Goal: Information Seeking & Learning: Learn about a topic

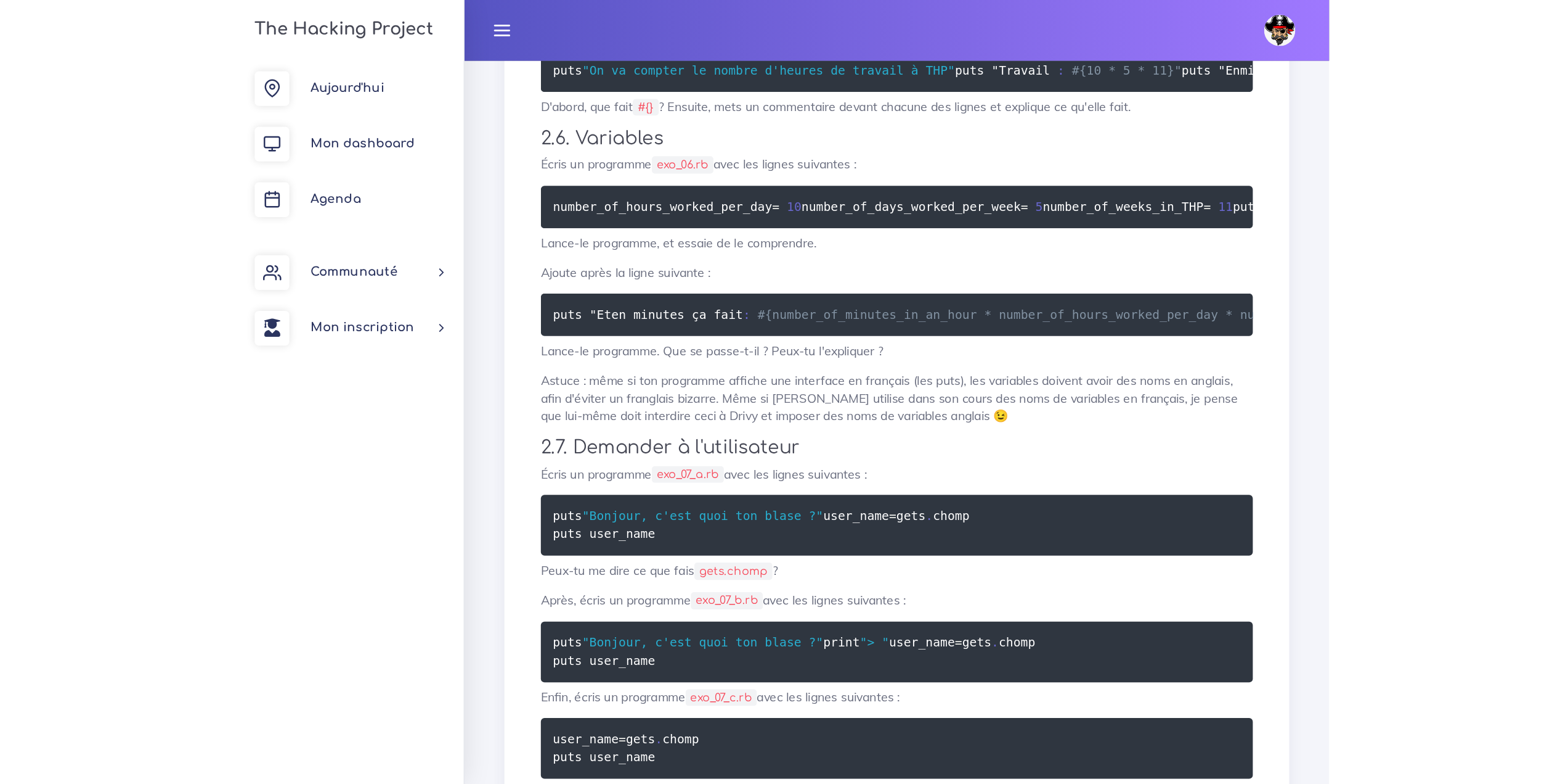
scroll to position [1284, 0]
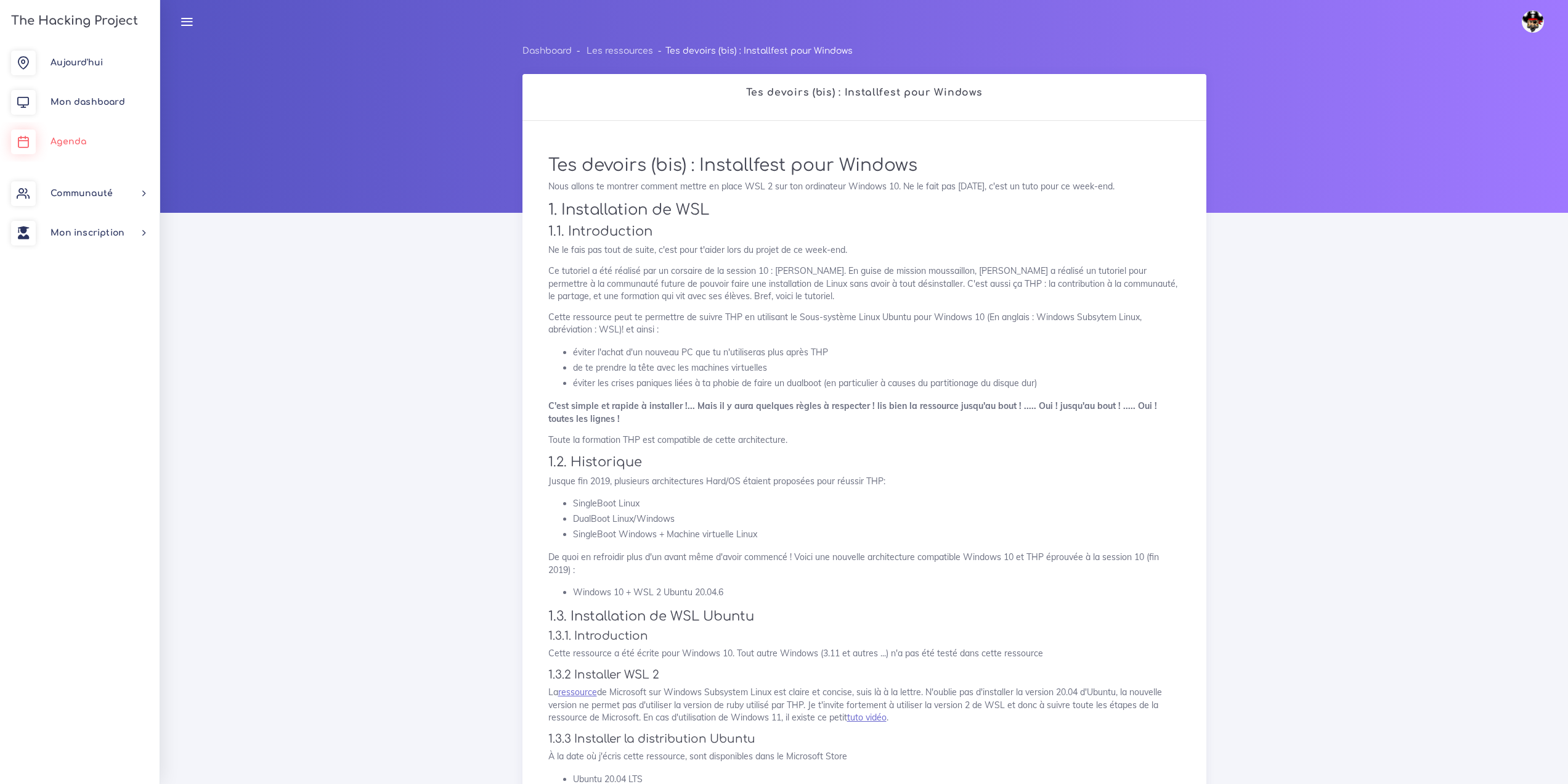
click at [109, 139] on link "Agenda" at bounding box center [80, 141] width 160 height 39
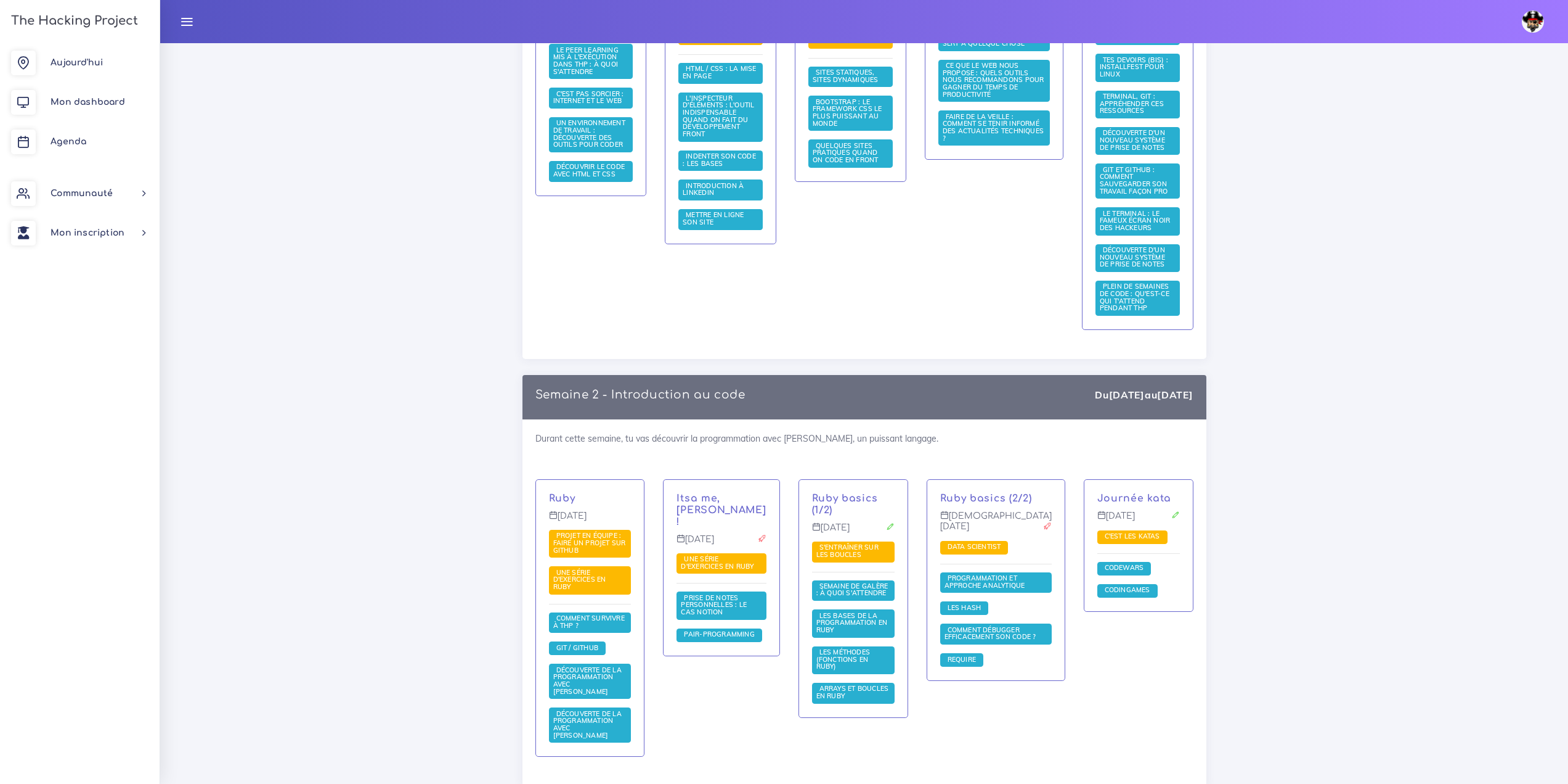
scroll to position [555, 0]
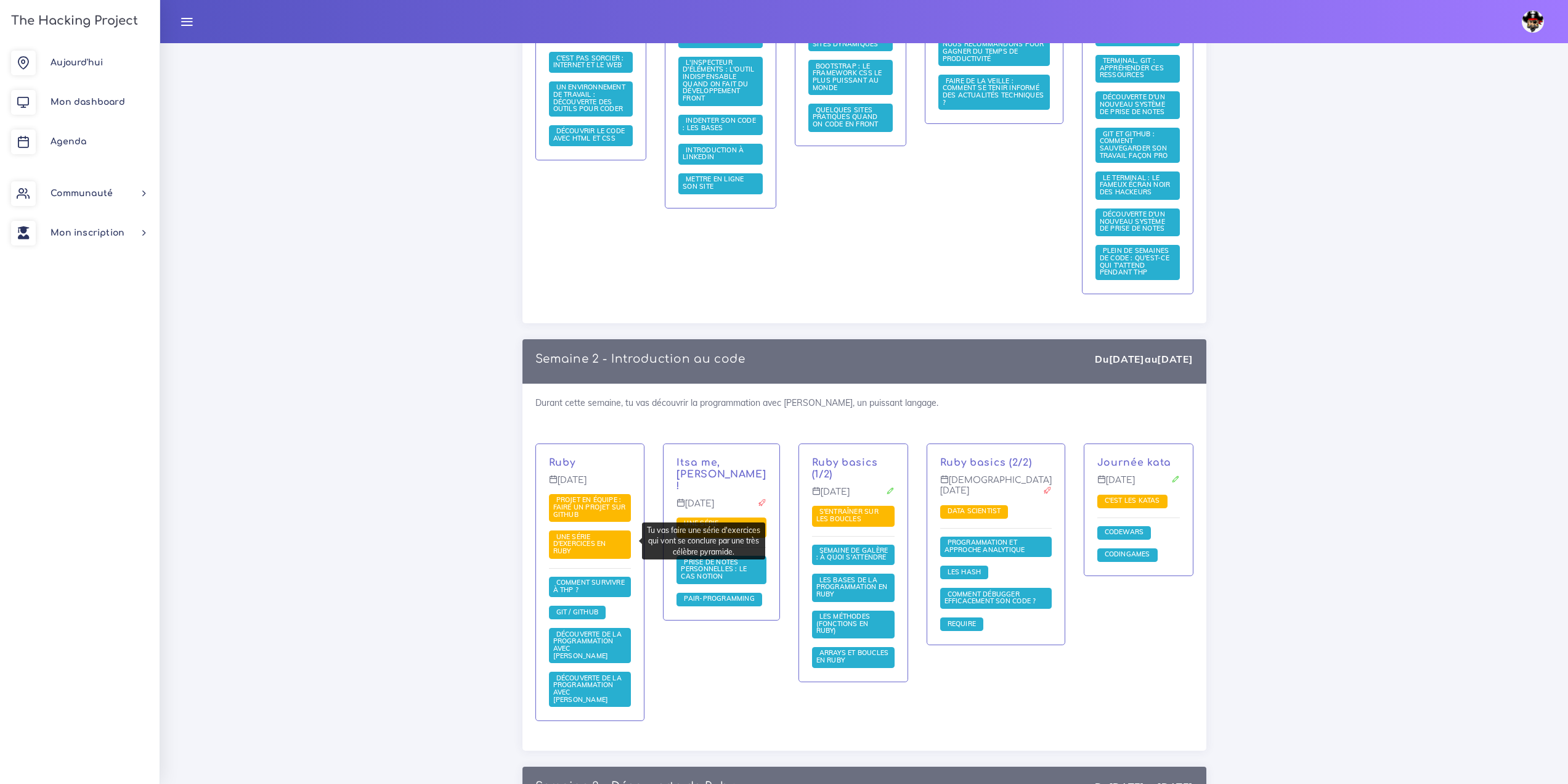
click at [585, 537] on span "Une série d'exercices en Ruby" at bounding box center [580, 544] width 53 height 23
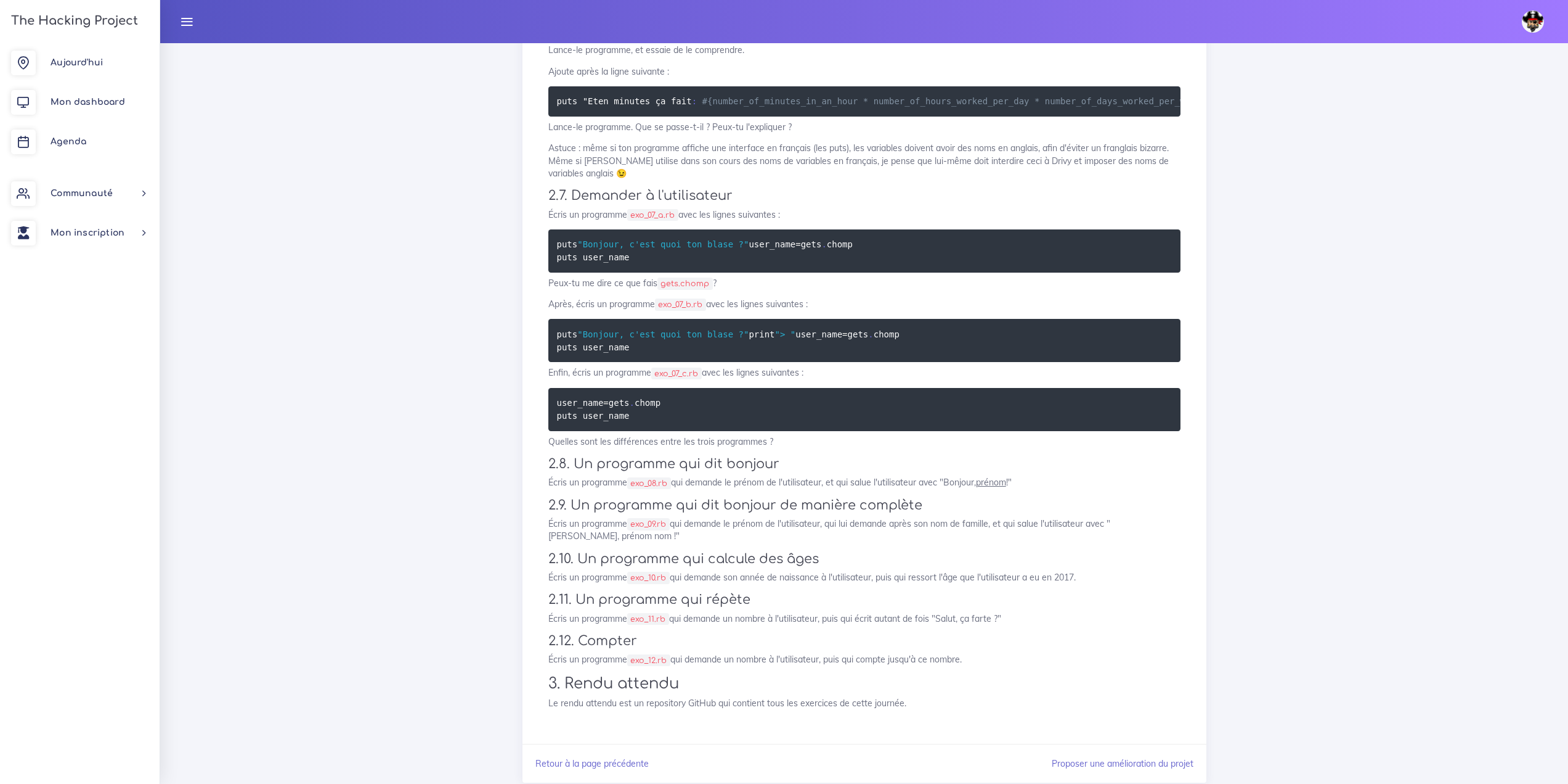
scroll to position [1234, 0]
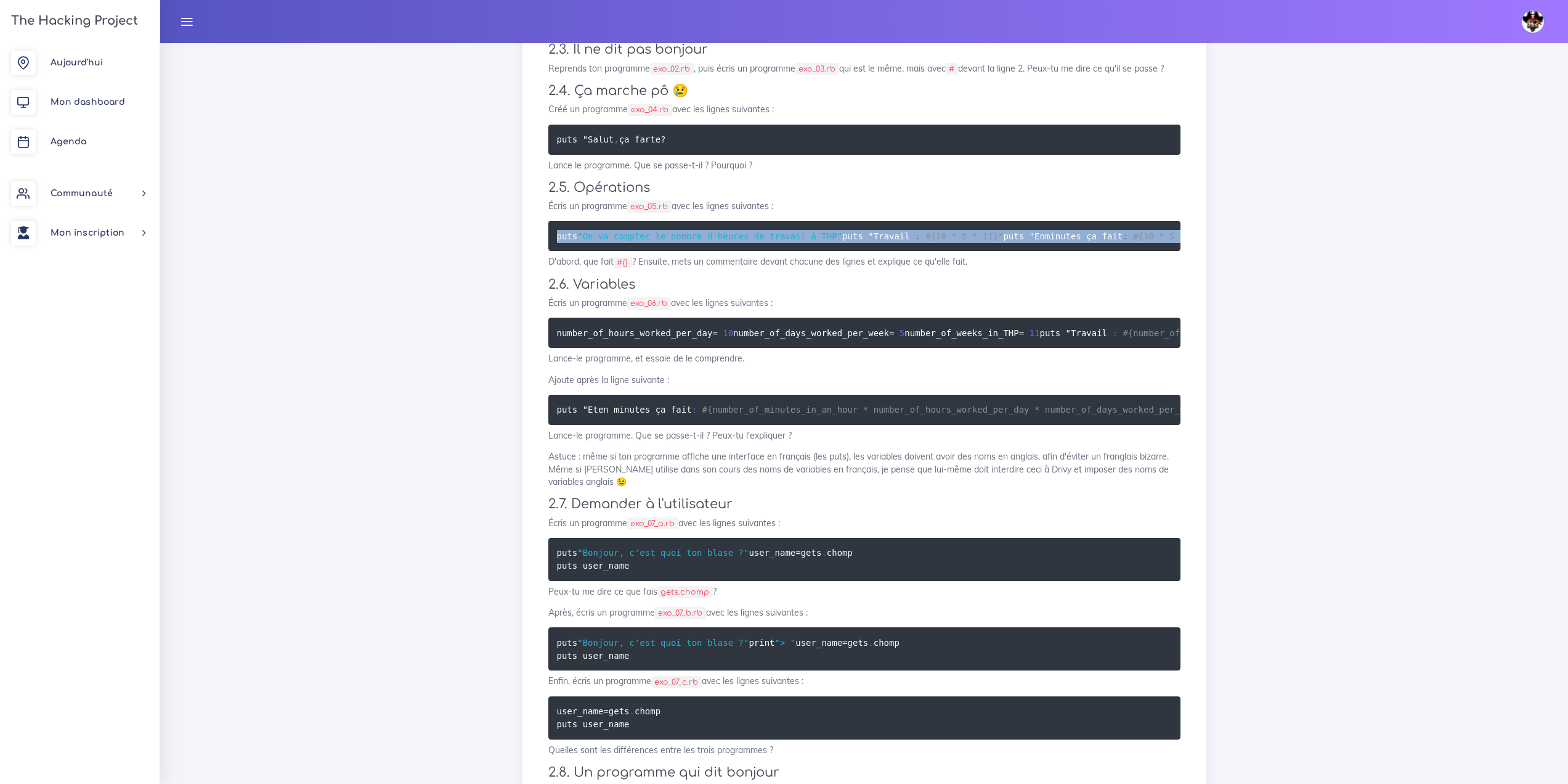
drag, startPoint x: 855, startPoint y: 536, endPoint x: 561, endPoint y: 269, distance: 397.1
click at [555, 251] on pre "puts "On va compter le nombre d'heures de travail à THP" puts " Travail : #{10 …" at bounding box center [864, 236] width 632 height 30
copy code "puts "On va compter le nombre d'heures de travail à THP" puts " Travail : #{10 …"
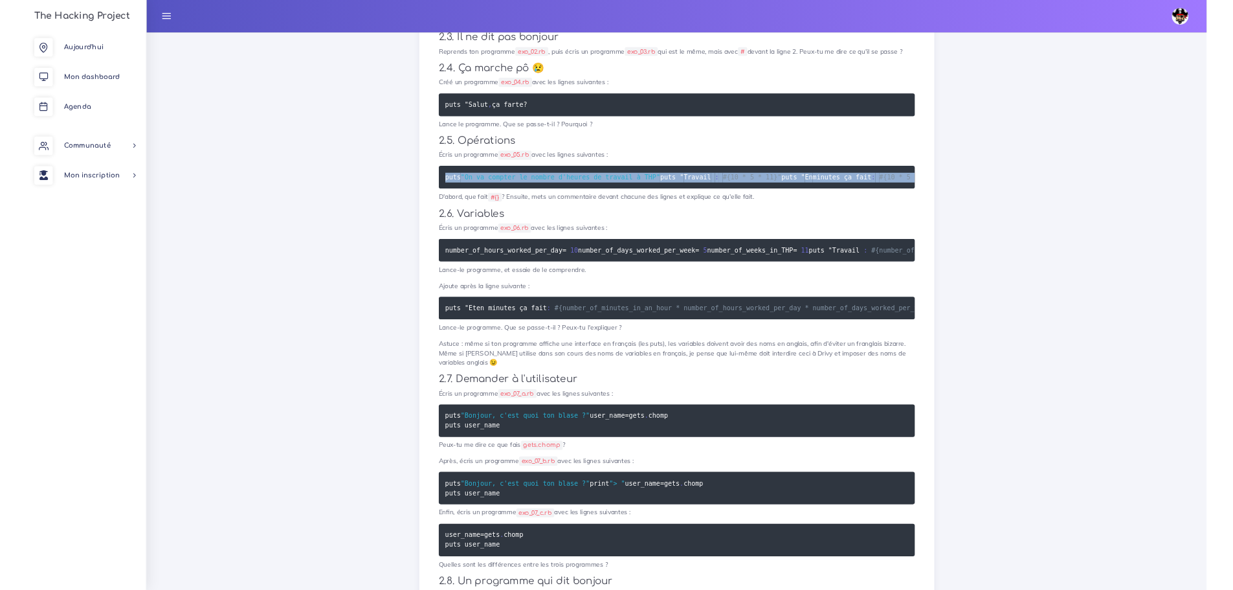
scroll to position [1434, 0]
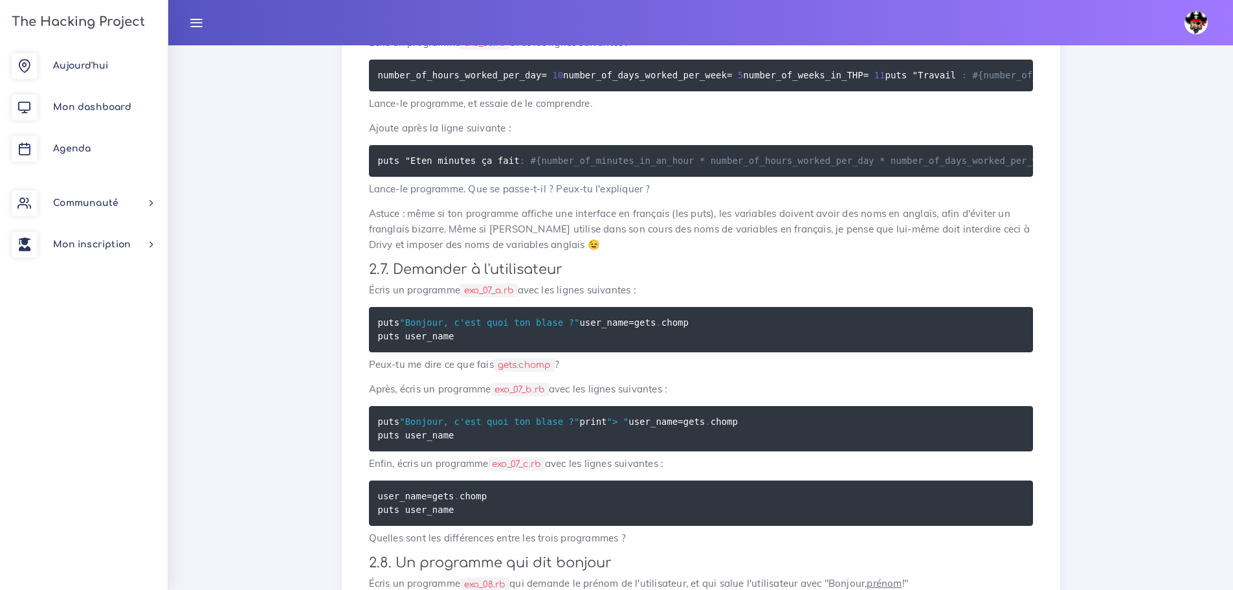
scroll to position [1758, 0]
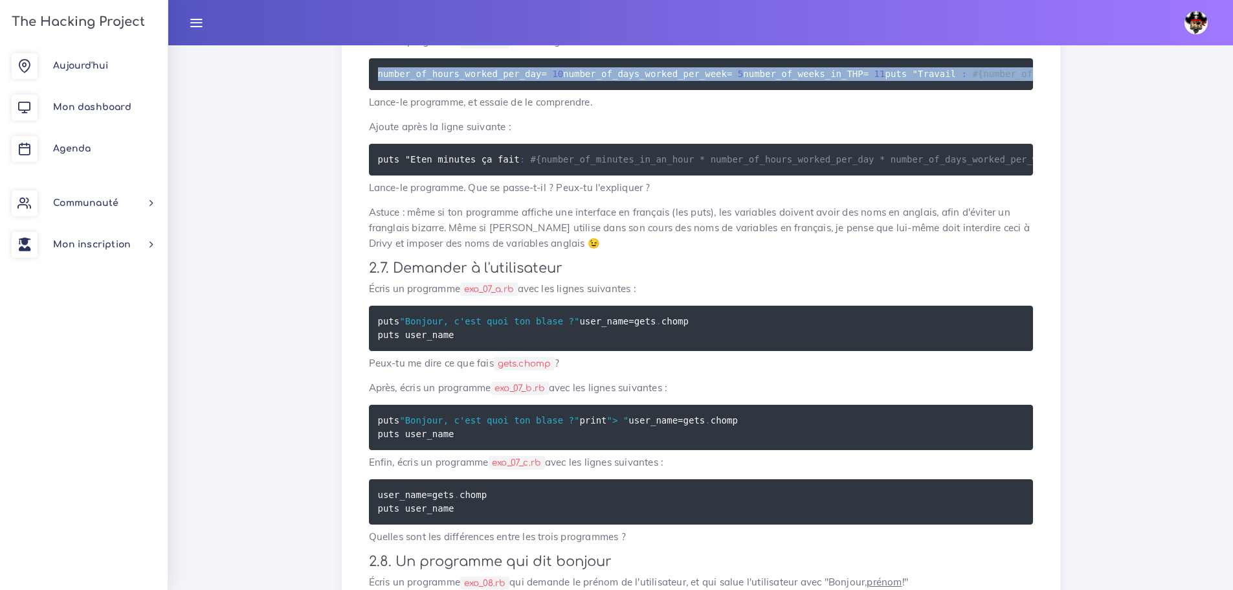
drag, startPoint x: 943, startPoint y: 429, endPoint x: 347, endPoint y: 365, distance: 599.6
copy code "number_of_hours_worked_per_day = 10 number_of_days_worked_per_week = 5 number_o…"
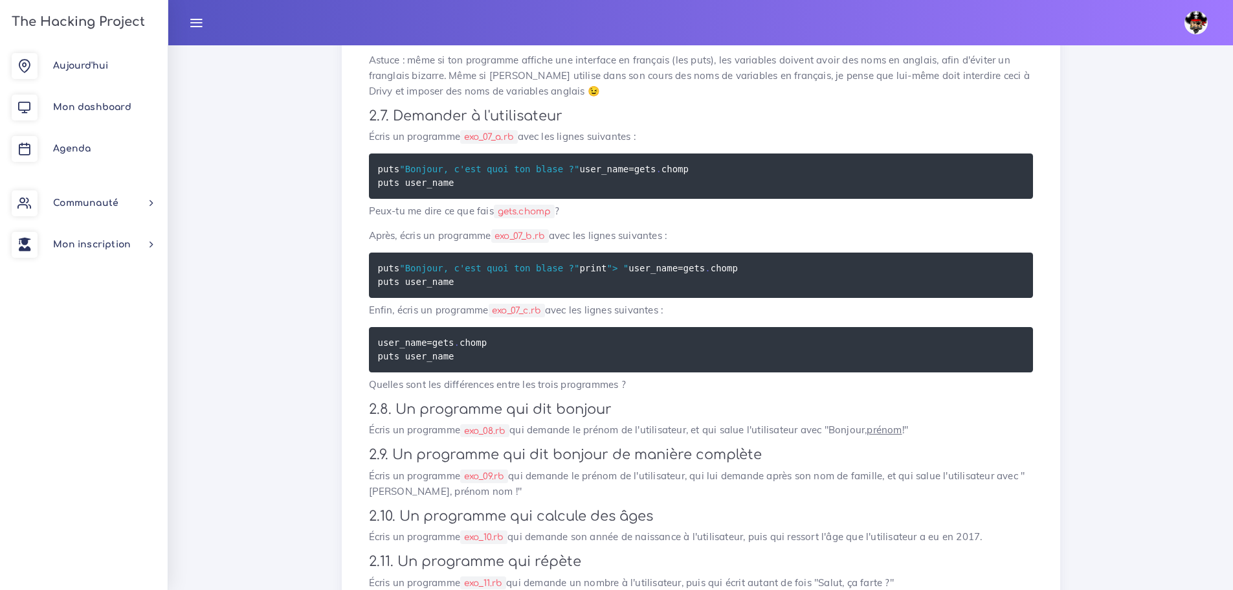
scroll to position [1952, 0]
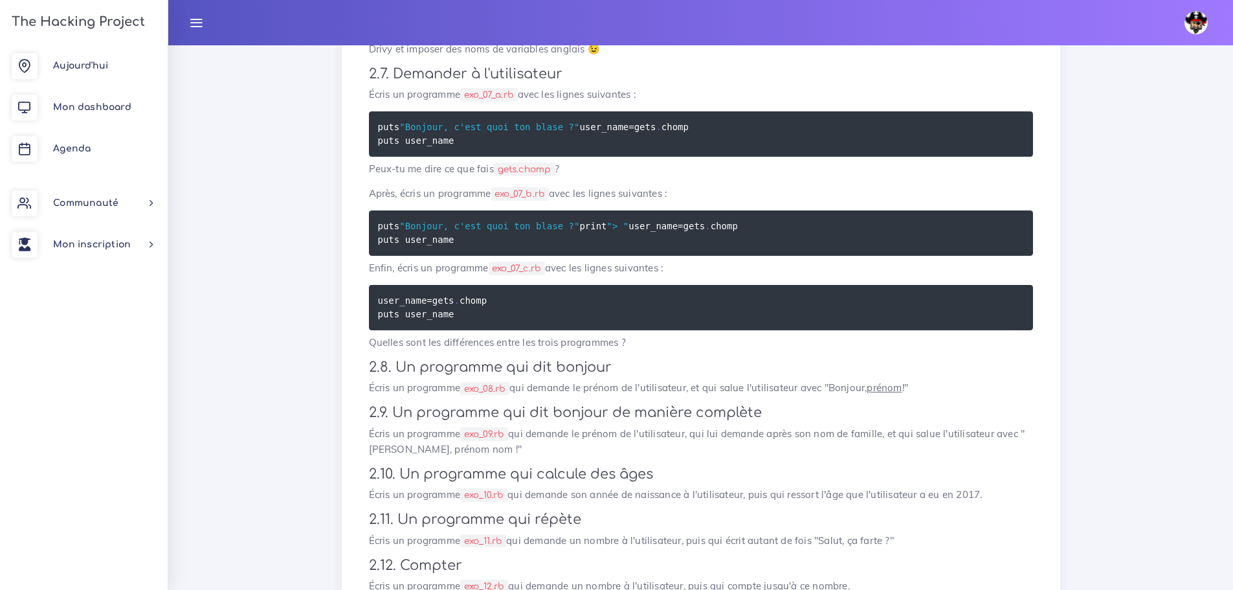
copy div "puts " Et en minutes ça fait : #{number_of_minutes_in_an_hour * number_of_hours…"
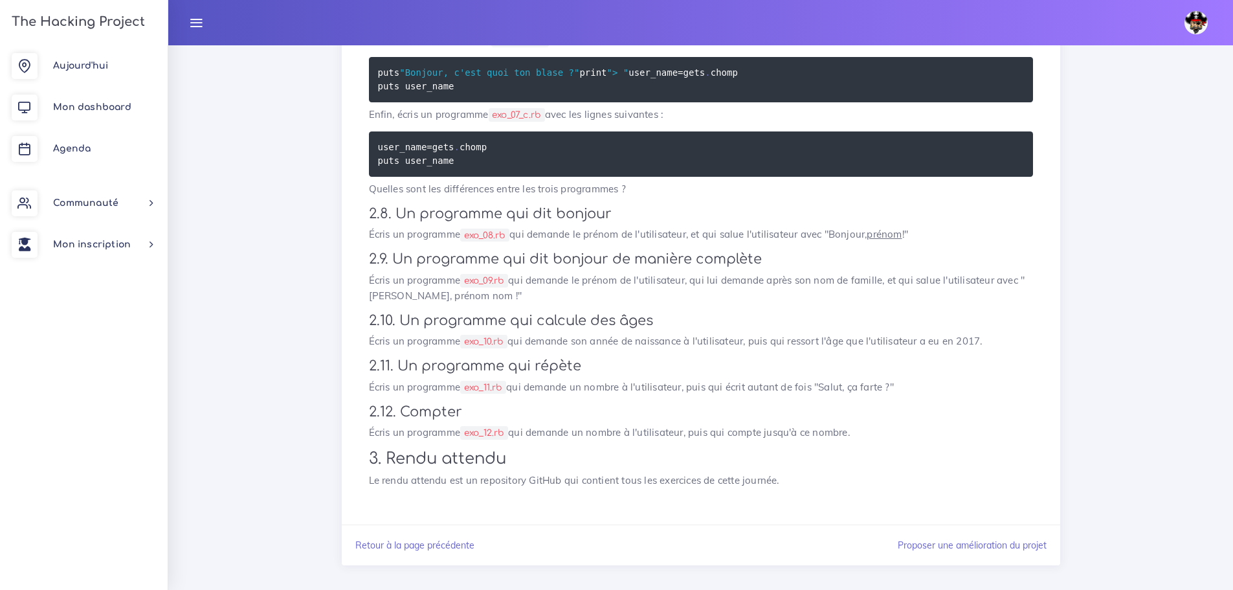
scroll to position [2211, 0]
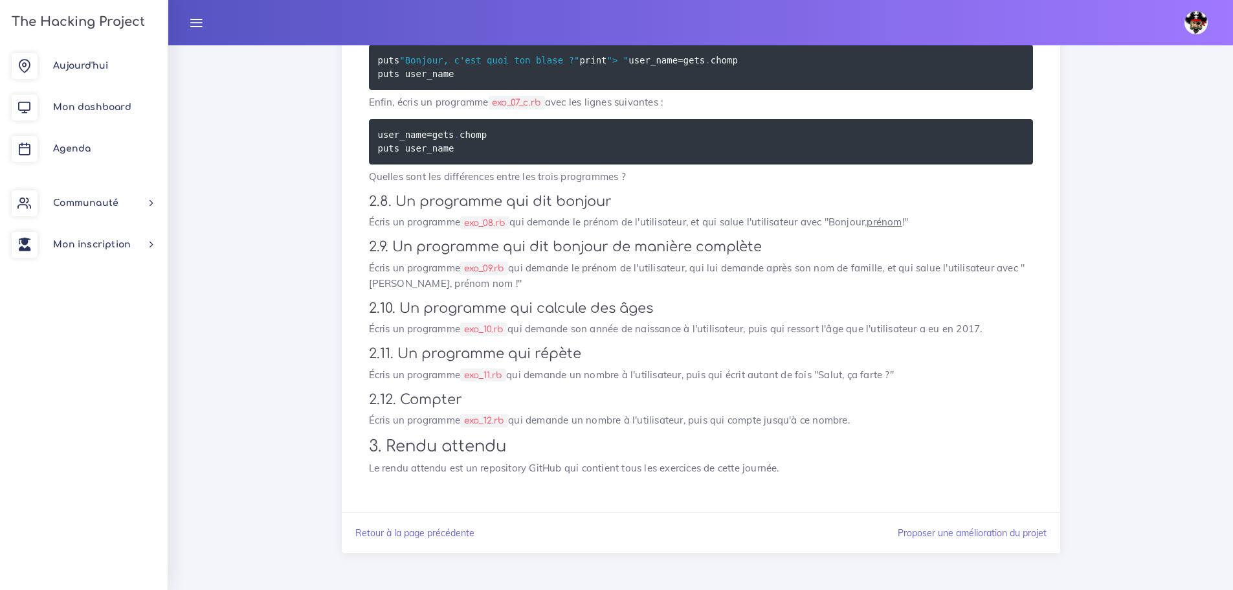
drag, startPoint x: 477, startPoint y: 261, endPoint x: 341, endPoint y: 230, distance: 139.4
copy code "puts "Bonjour, c'est quoi ton blase ?" user_name = gets . chomp puts user_name"
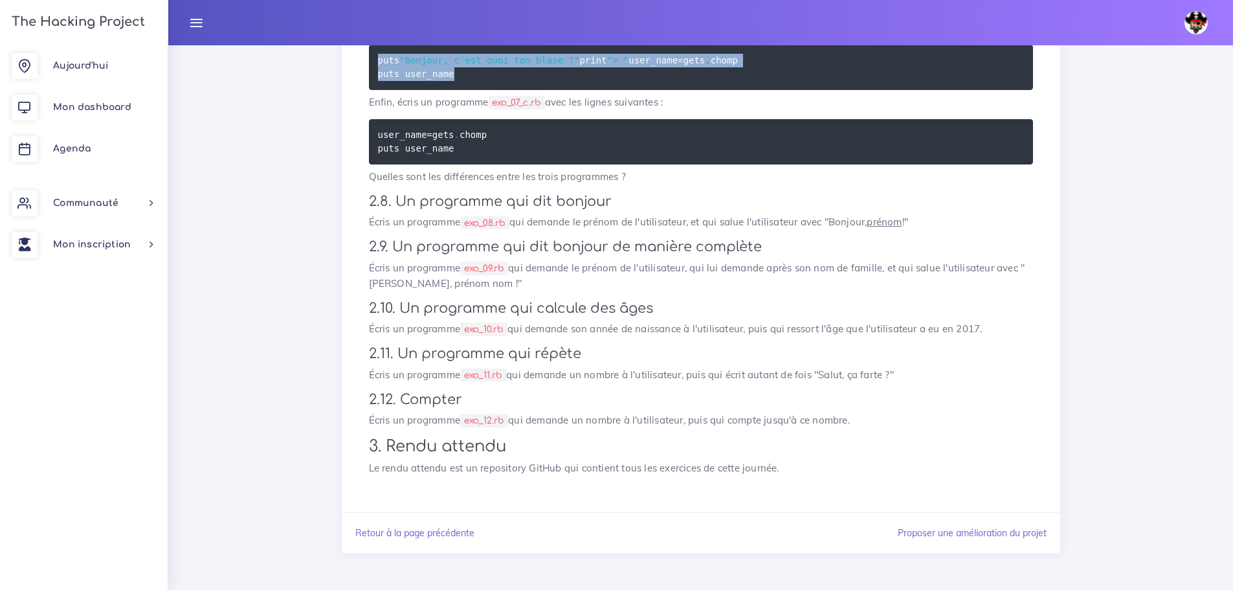
drag, startPoint x: 491, startPoint y: 389, endPoint x: 369, endPoint y: 339, distance: 131.5
click at [369, 90] on pre "puts "Bonjour, c'est quoi ton blase ?" print "> " user_name = gets . chomp puts…" at bounding box center [701, 67] width 664 height 45
copy code "puts "Bonjour, c'est quoi ton blase ?" print "> " user_name = gets . chomp puts…"
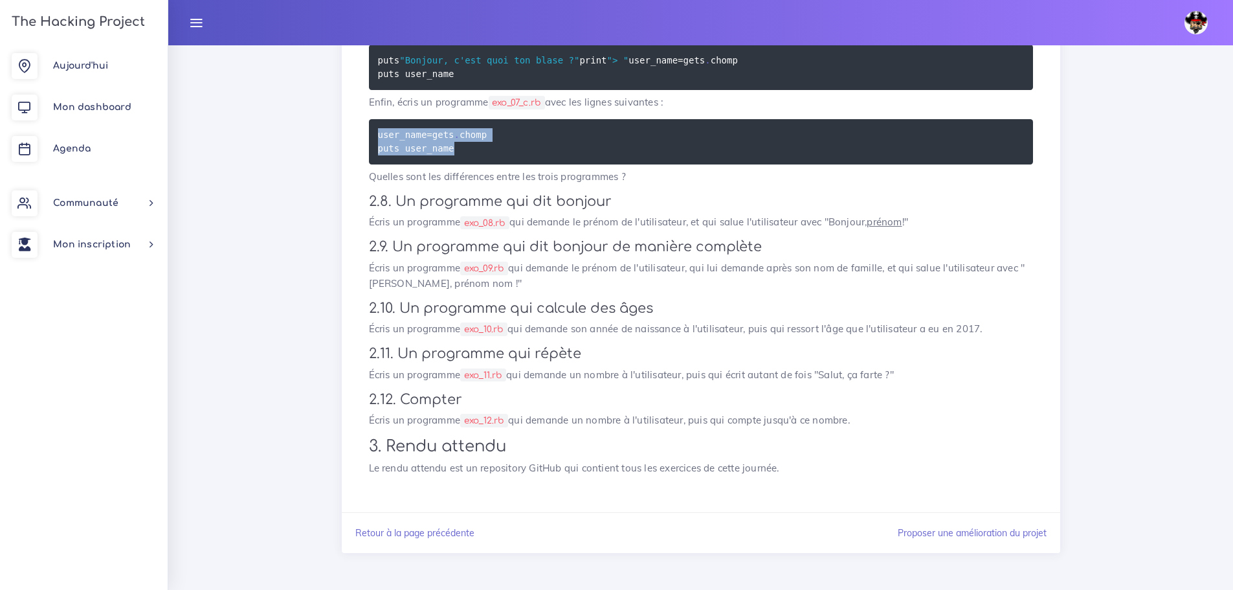
drag, startPoint x: 509, startPoint y: 457, endPoint x: 381, endPoint y: 427, distance: 132.4
click at [372, 164] on pre "user_name = gets . chomp puts user_name" at bounding box center [701, 141] width 664 height 45
copy code "user_name = gets . chomp puts user_name"
drag, startPoint x: 454, startPoint y: 256, endPoint x: 367, endPoint y: 225, distance: 92.5
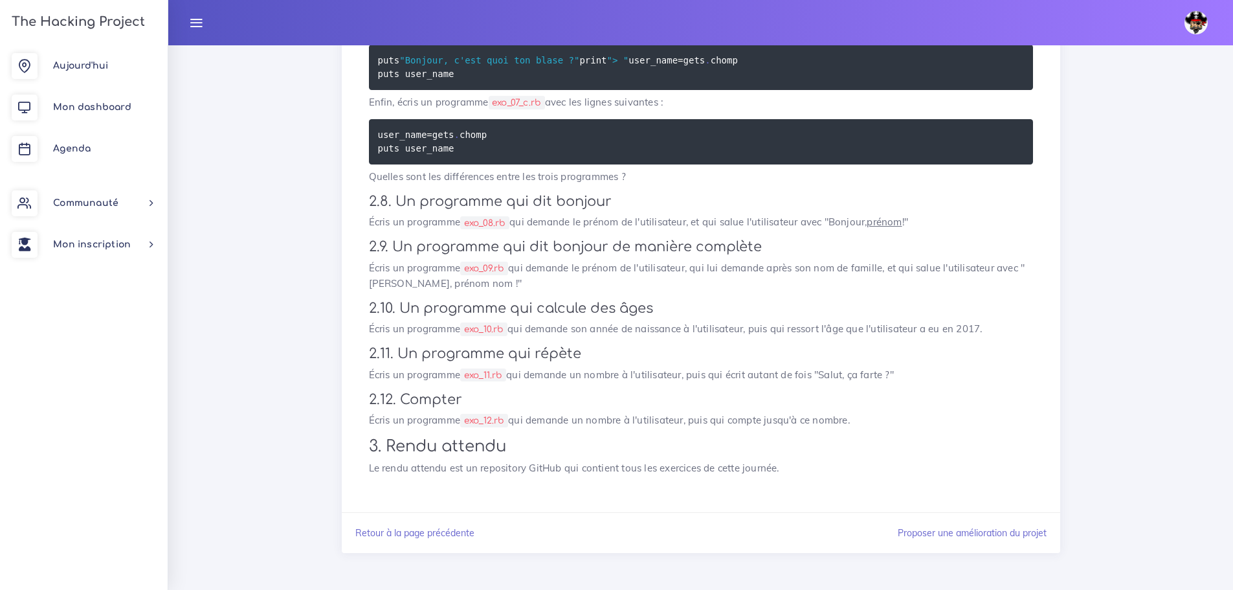
copy code "puts "Bonjour, c'est quoi ton blase ?" user_name = gets . chomp puts user_name"
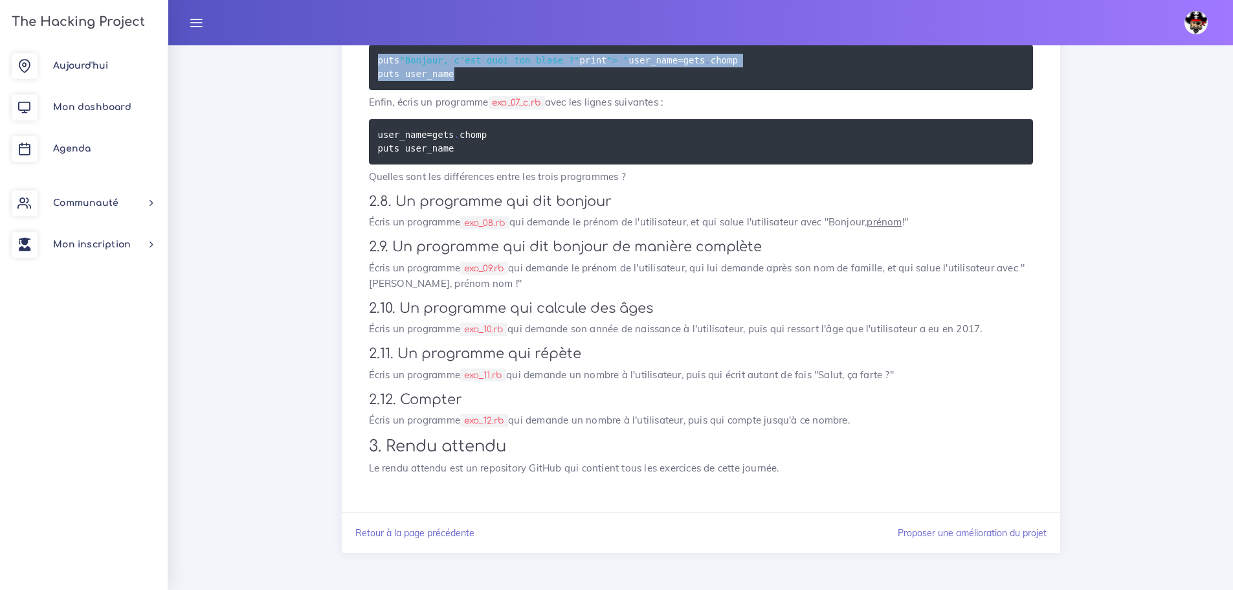
drag, startPoint x: 489, startPoint y: 384, endPoint x: 357, endPoint y: 342, distance: 138.0
copy code "puts "Bonjour, c'est quoi ton blase ?" print "> " user_name = gets . chomp puts…"
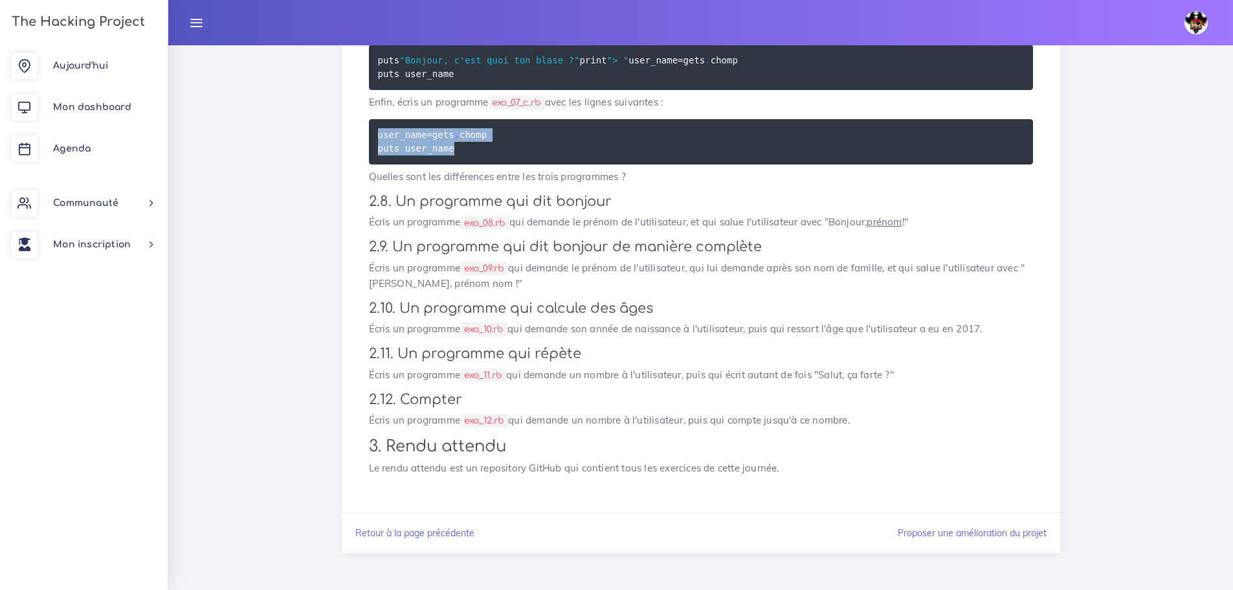
drag, startPoint x: 473, startPoint y: 456, endPoint x: 368, endPoint y: 442, distance: 105.8
click at [369, 164] on pre "user_name = gets . chomp puts user_name" at bounding box center [701, 141] width 664 height 45
copy code "user_name = gets . chomp puts user_name"
click at [741, 39] on div "Yanis Éditer profil Lier son compte Zone à risques Déconnexion" at bounding box center [701, 22] width 1042 height 45
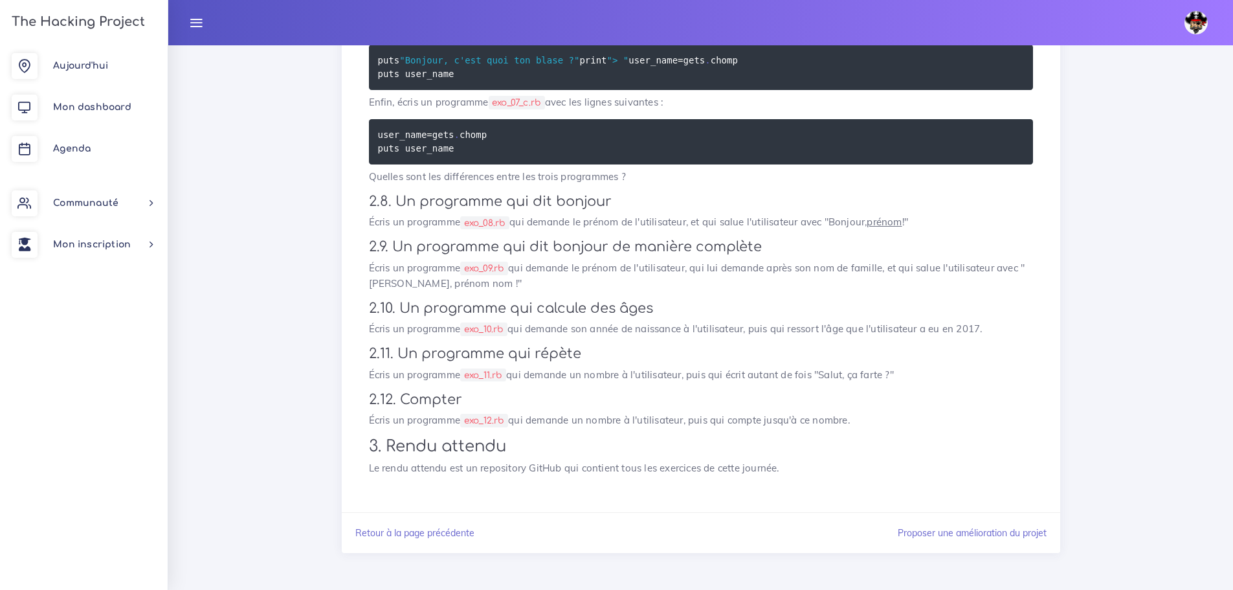
drag, startPoint x: 909, startPoint y: 421, endPoint x: 337, endPoint y: 385, distance: 573.3
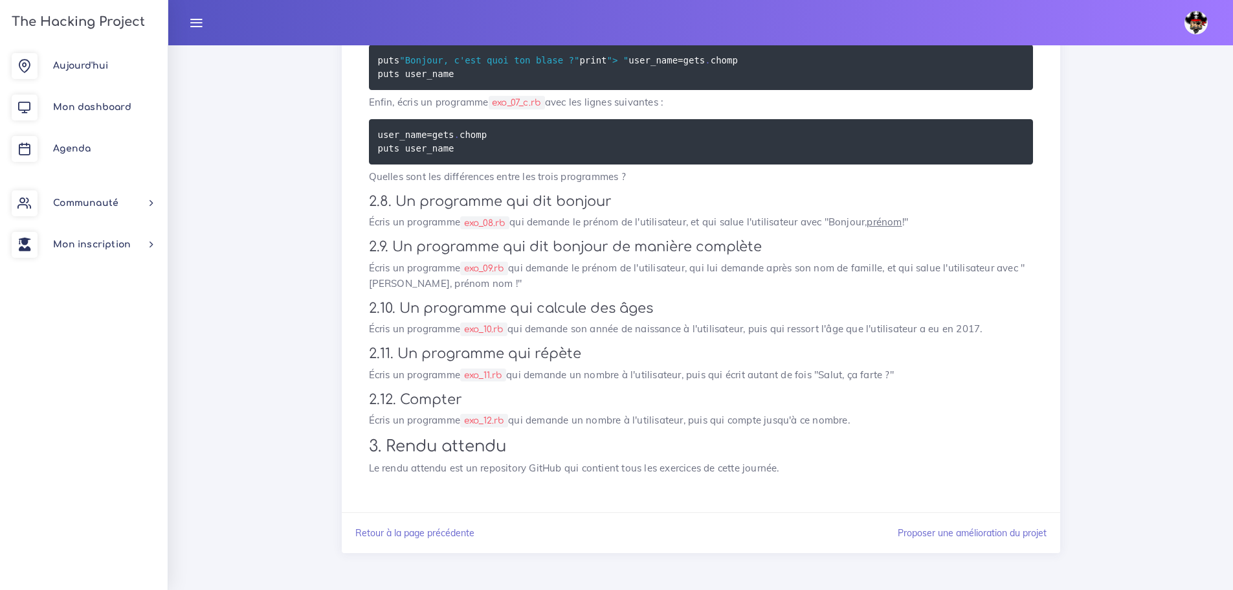
copy div "2.12. Compter Écris un programme exo_12.rb qui demande un nombre à l'utilisateu…"
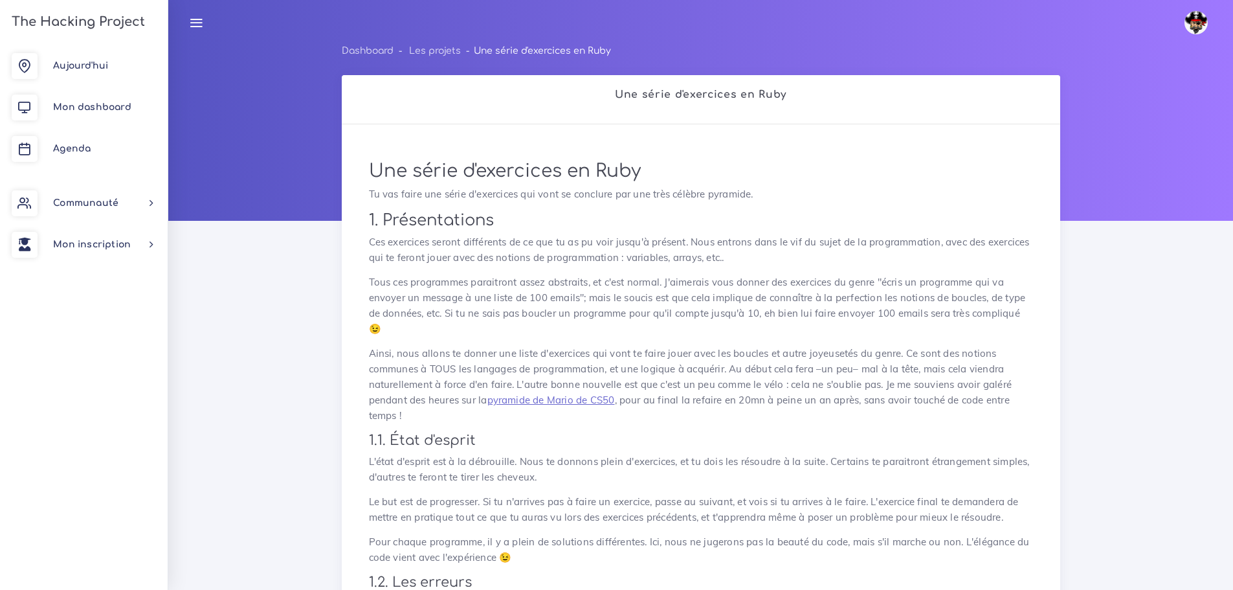
scroll to position [0, 0]
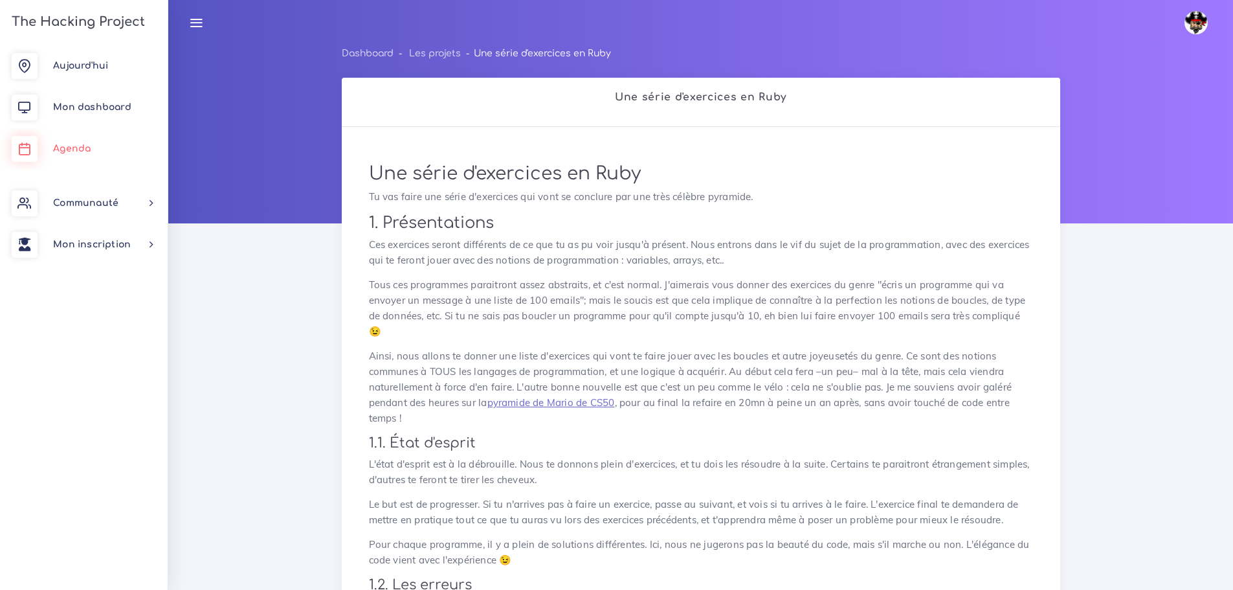
click at [80, 153] on span "Agenda" at bounding box center [72, 149] width 38 height 10
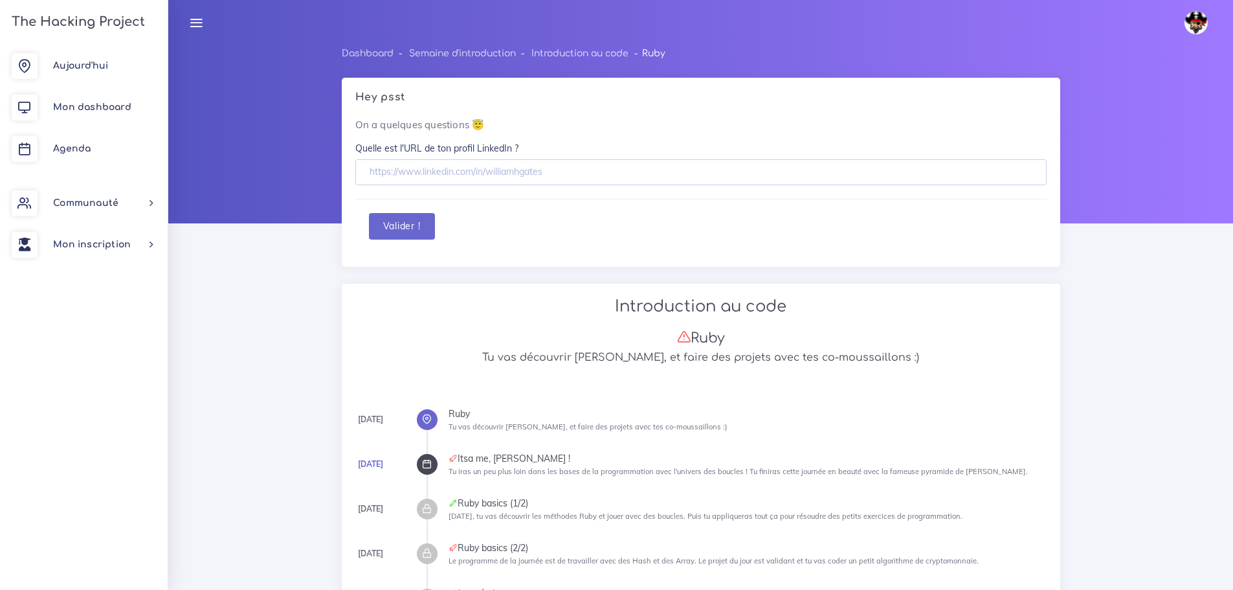
scroll to position [20655, 0]
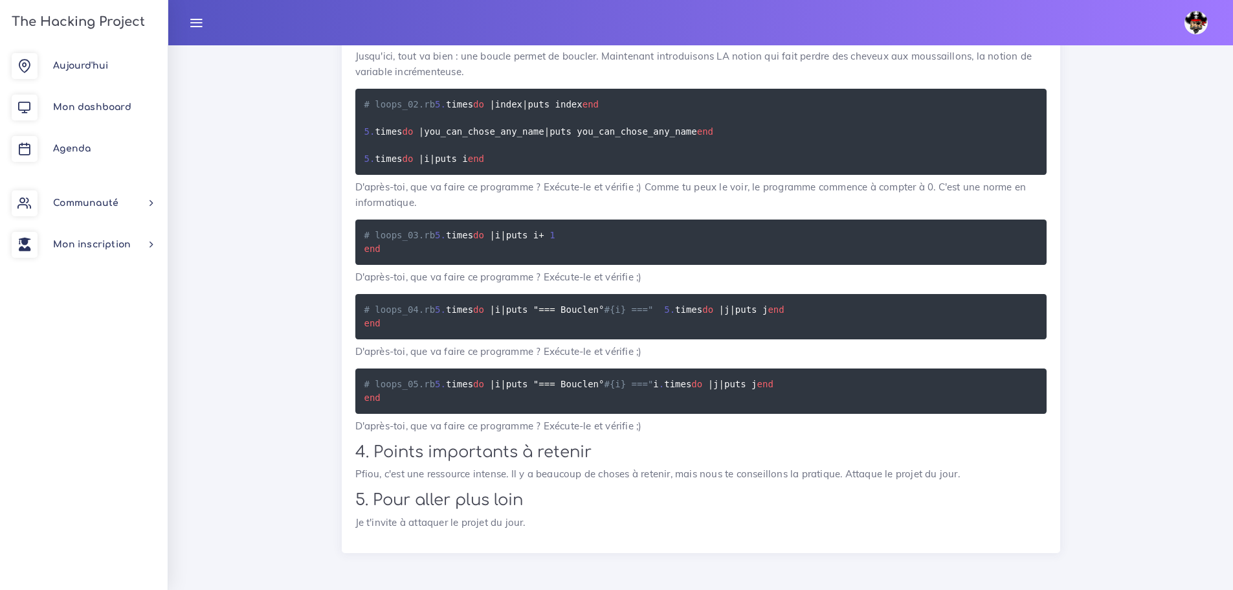
scroll to position [20393, 0]
drag, startPoint x: 401, startPoint y: 377, endPoint x: 360, endPoint y: 343, distance: 53.8
click at [360, 265] on pre "# loops_03.rb 5 . times do | i | puts i + 1 end" at bounding box center [700, 241] width 691 height 45
copy code "5 . times do | i | puts i + 1 end"
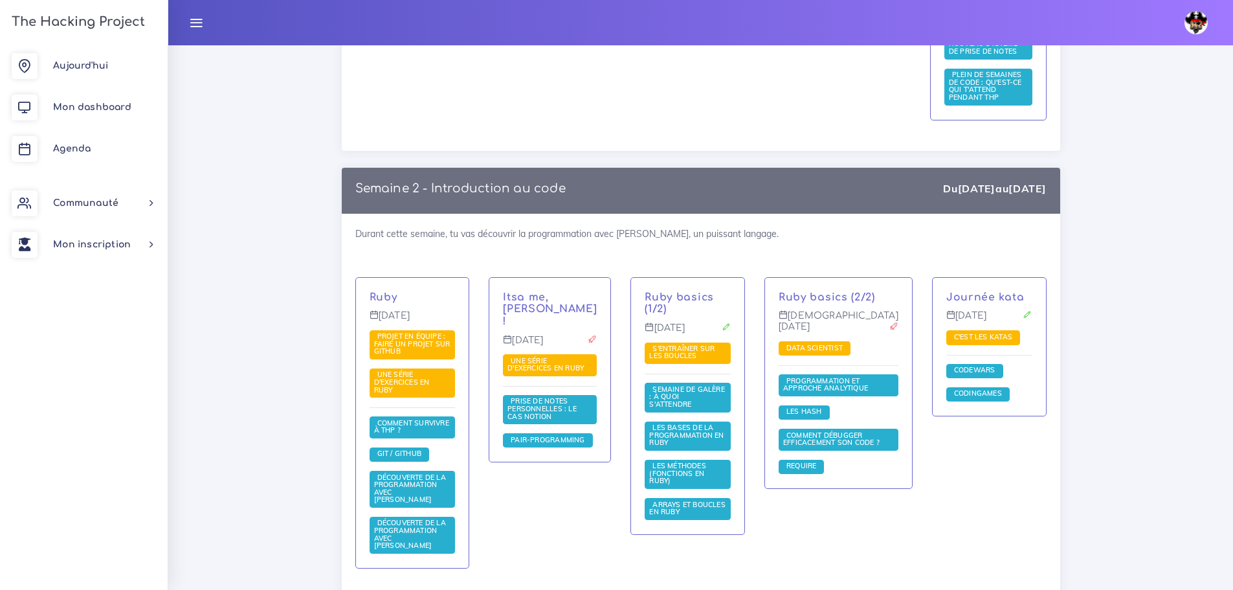
scroll to position [777, 0]
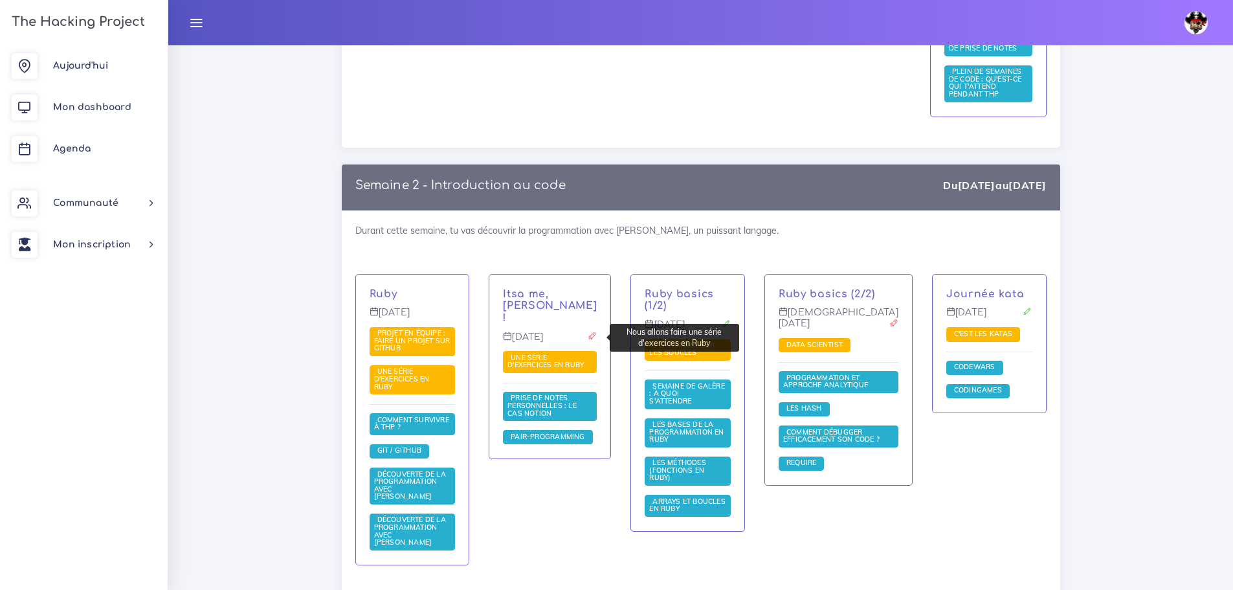
click at [538, 353] on span "Une série d'exercices en Ruby" at bounding box center [548, 361] width 80 height 17
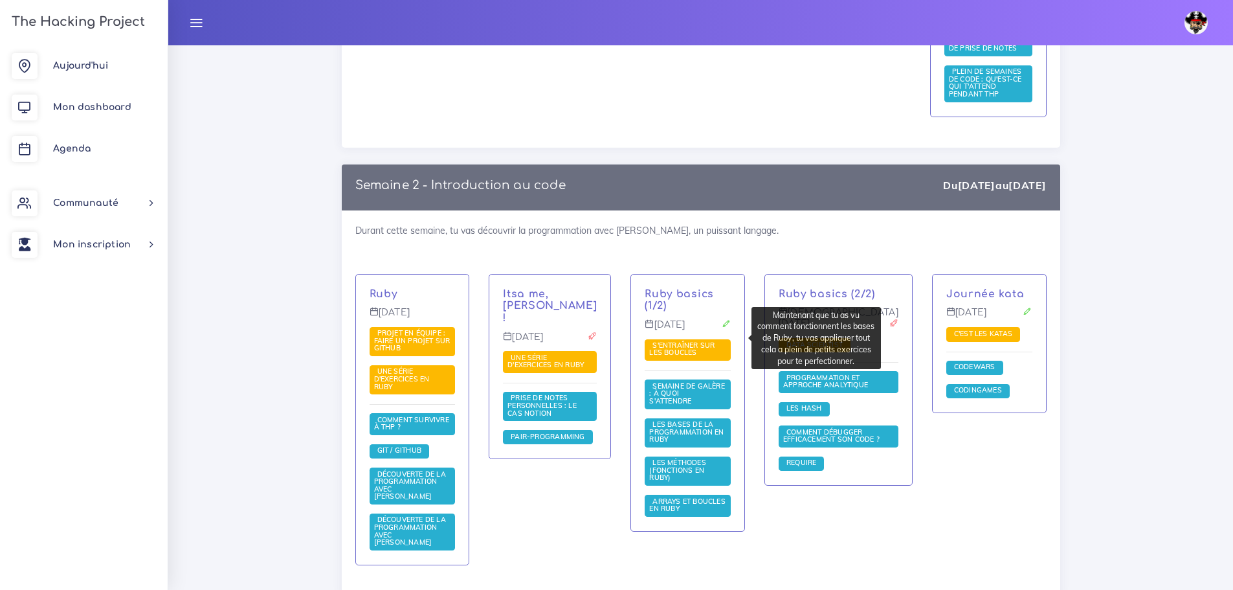
click at [726, 345] on span "S'entraîner sur les boucles" at bounding box center [688, 350] width 86 height 22
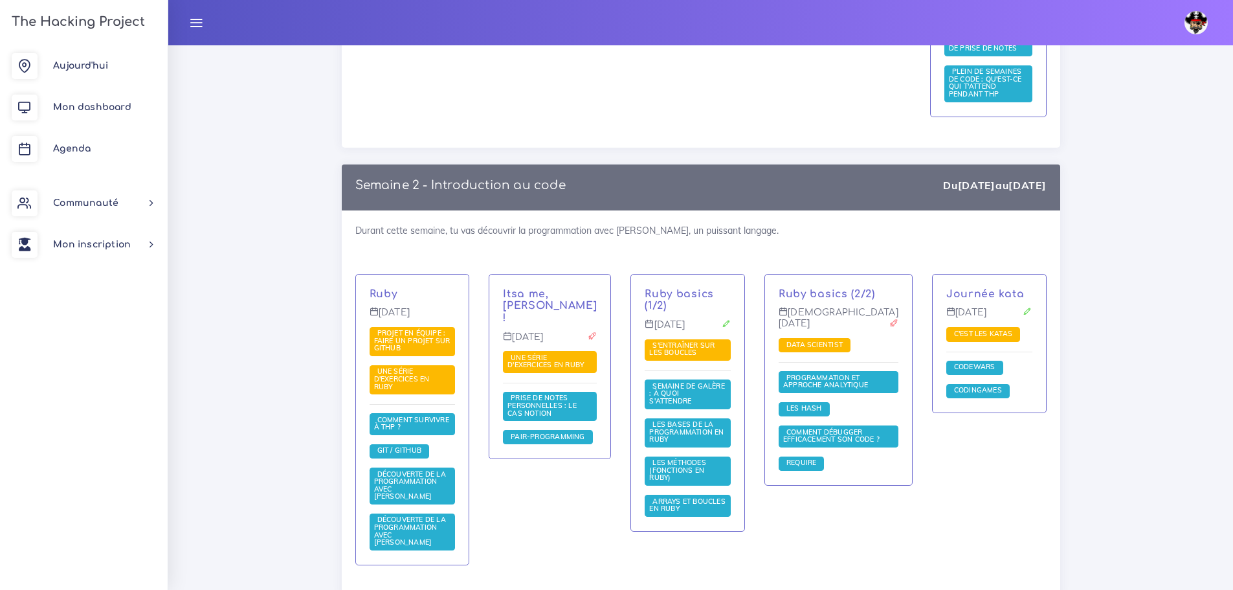
click at [584, 351] on span "Une série d'exercices en Ruby" at bounding box center [550, 362] width 94 height 22
click at [552, 353] on span "Une série d'exercices en Ruby" at bounding box center [548, 361] width 80 height 17
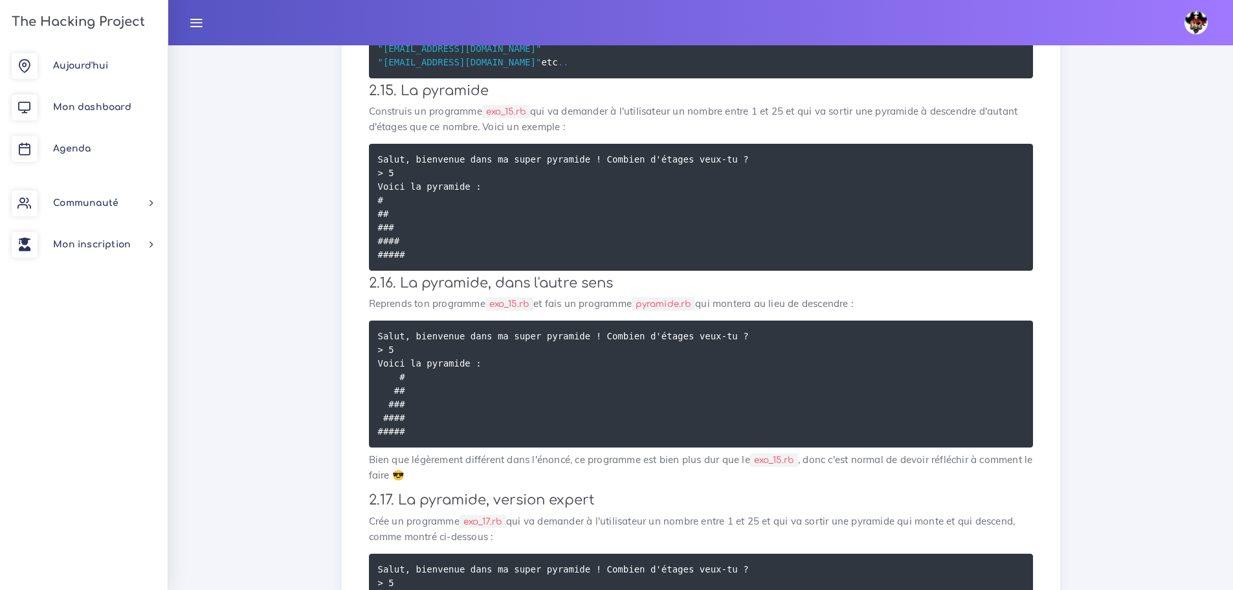
scroll to position [647, 0]
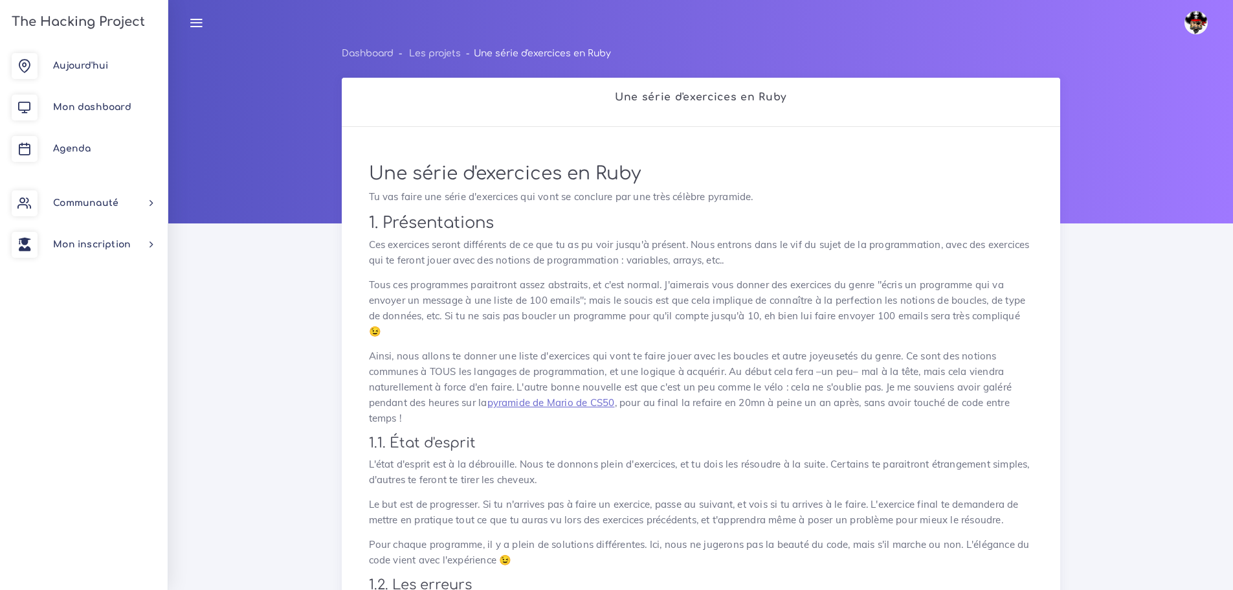
scroll to position [1489, 0]
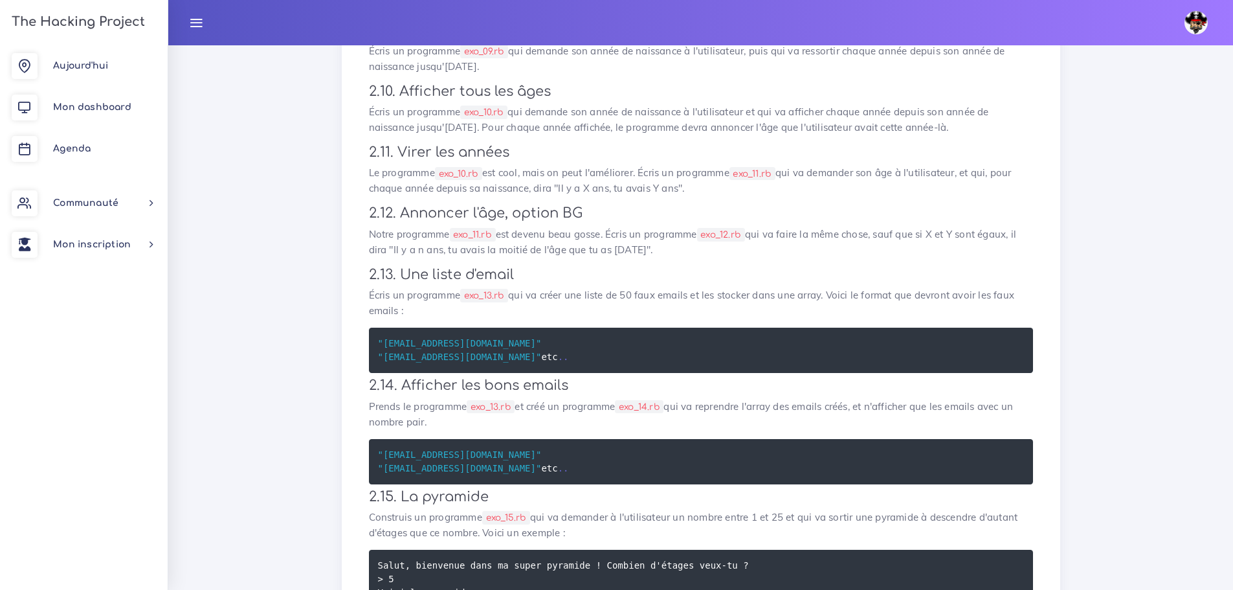
scroll to position [777, 0]
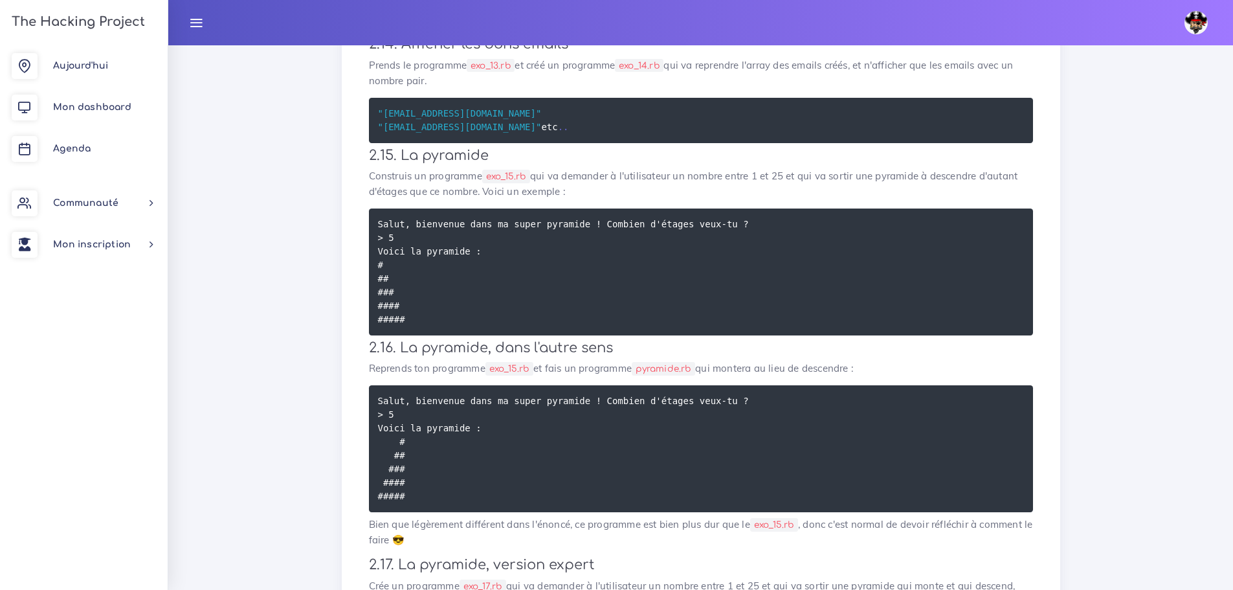
drag, startPoint x: 563, startPoint y: 348, endPoint x: 463, endPoint y: 340, distance: 99.3
click at [463, 335] on pre "Salut, bienvenue dans ma super pyramide ! Combien d'étages veux-tu ? > 5 Voici …" at bounding box center [701, 271] width 664 height 127
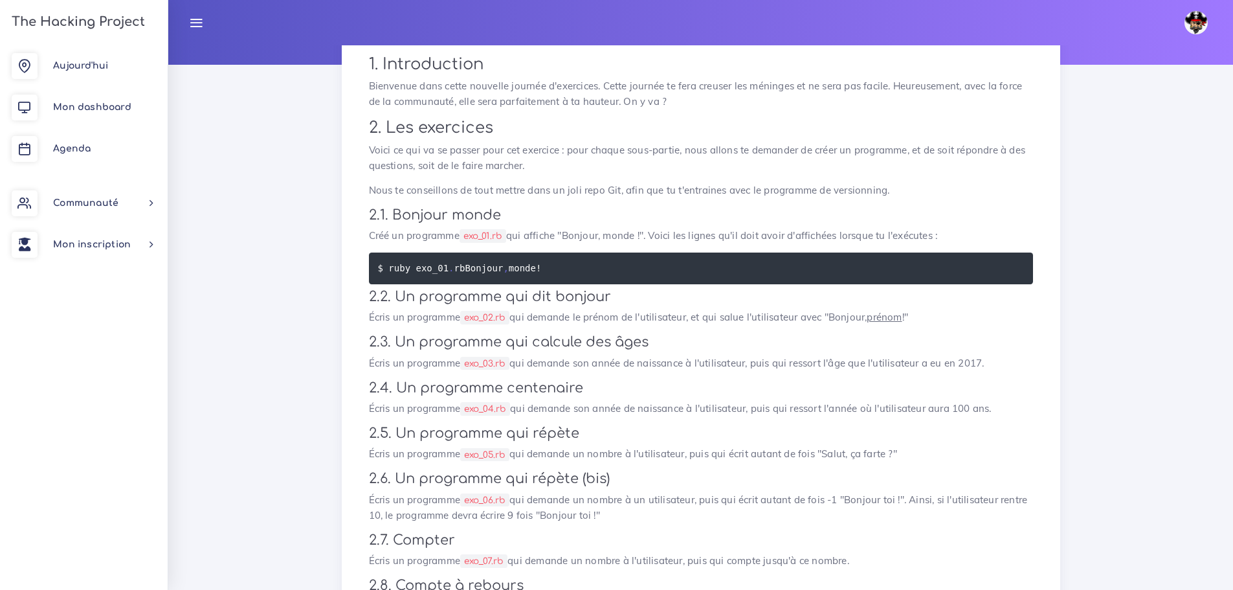
scroll to position [159, 0]
drag, startPoint x: 1001, startPoint y: 419, endPoint x: 359, endPoint y: 394, distance: 642.6
copy div "2.4. Un programme centenaire Écris un programme exo_04.rb qui demande son année…"
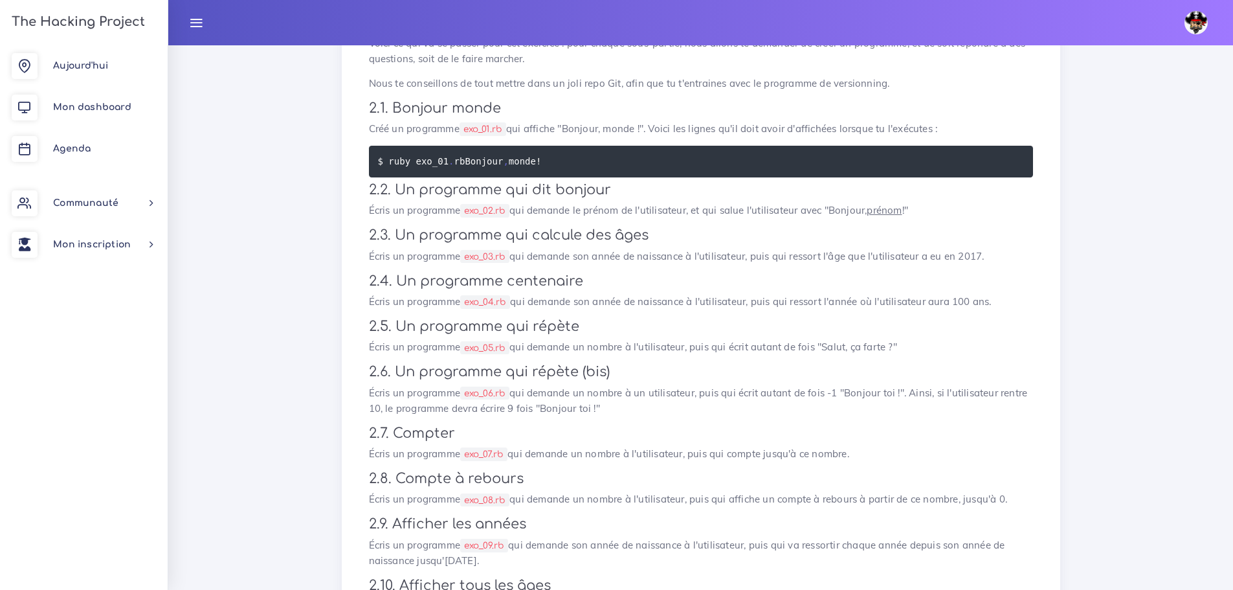
scroll to position [289, 0]
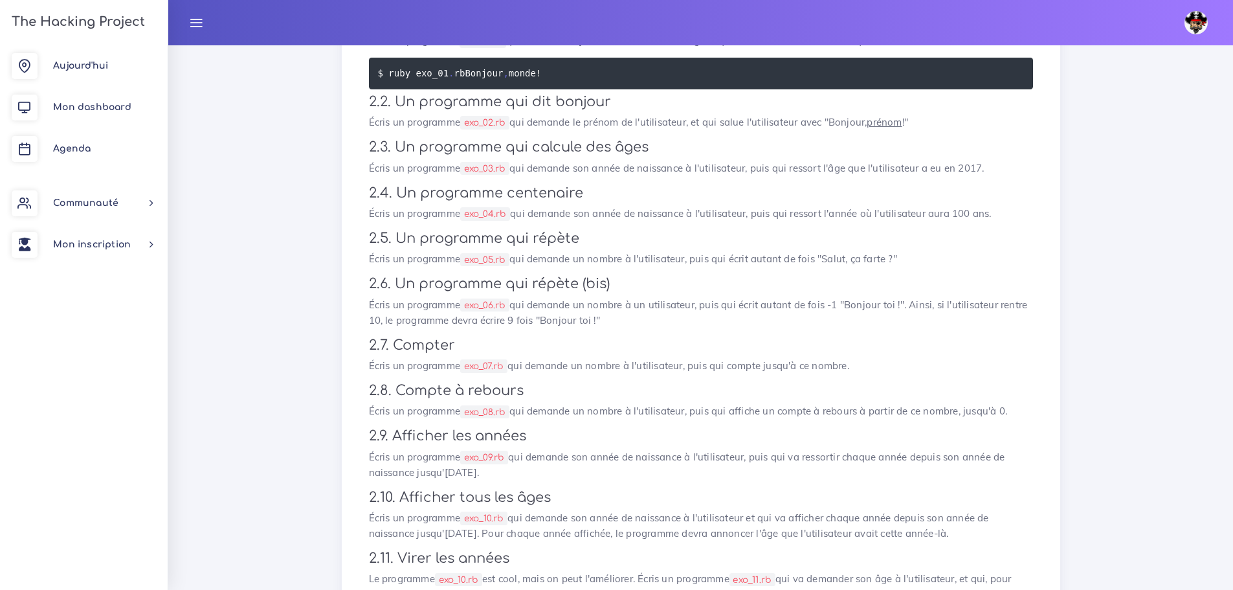
click at [708, 444] on h3 "2.9. Afficher les années" at bounding box center [701, 436] width 664 height 16
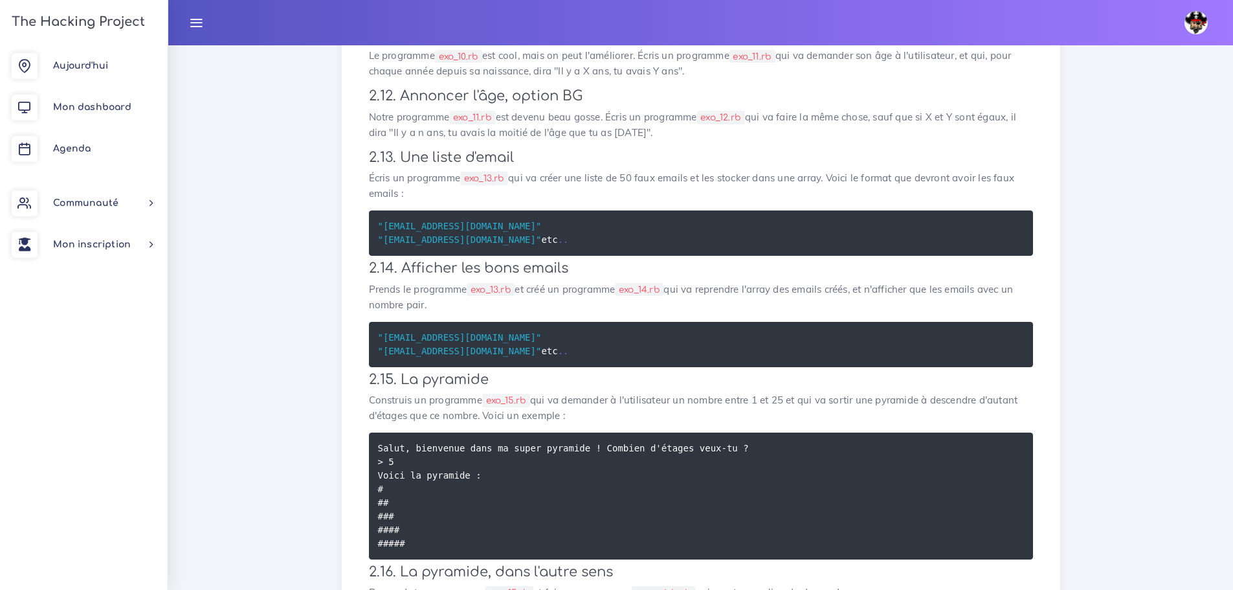
scroll to position [871, 0]
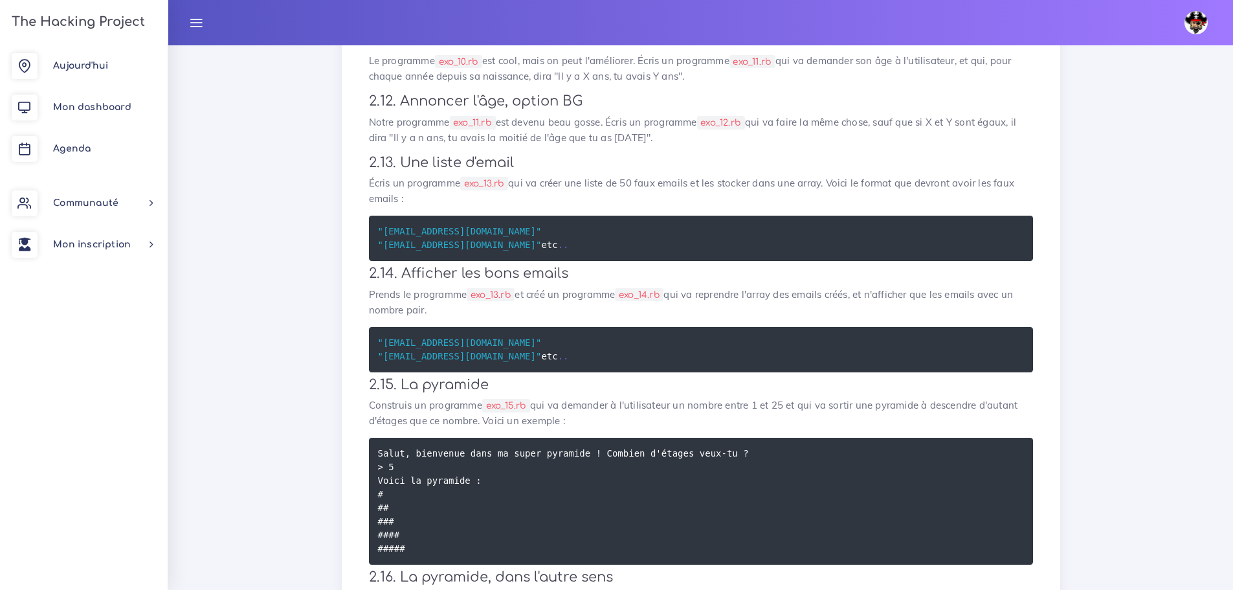
drag, startPoint x: 437, startPoint y: 207, endPoint x: 362, endPoint y: 190, distance: 77.1
click at [362, 190] on div "Une série d'exercices en Ruby Nous allons faire une série d'exercices en Ruby 1…" at bounding box center [700, 159] width 691 height 1762
copy p "Écris un programme exo_13.rb qui va créer une liste de 50 faux emails et les st…"
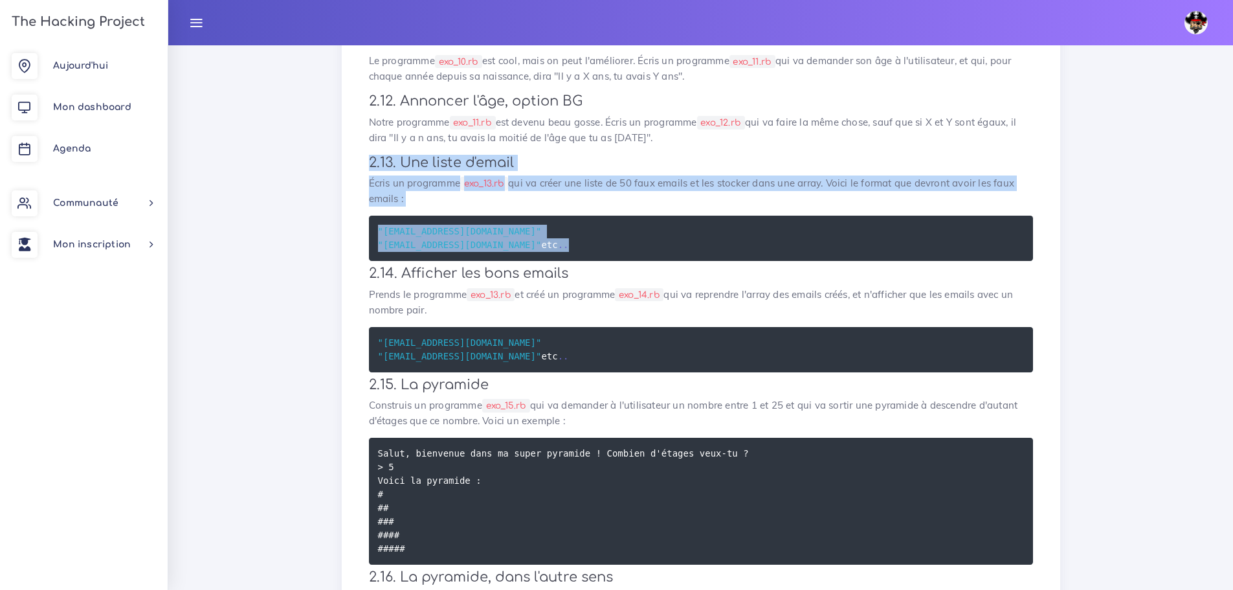
drag, startPoint x: 416, startPoint y: 280, endPoint x: 362, endPoint y: 170, distance: 123.3
click at [362, 170] on div "Une série d'exercices en Ruby Nous allons faire une série d'exercices en Ruby 1…" at bounding box center [700, 159] width 691 height 1762
copy div "2.13. Une liste d'email Écris un programme exo_13.rb qui va créer une liste de …"
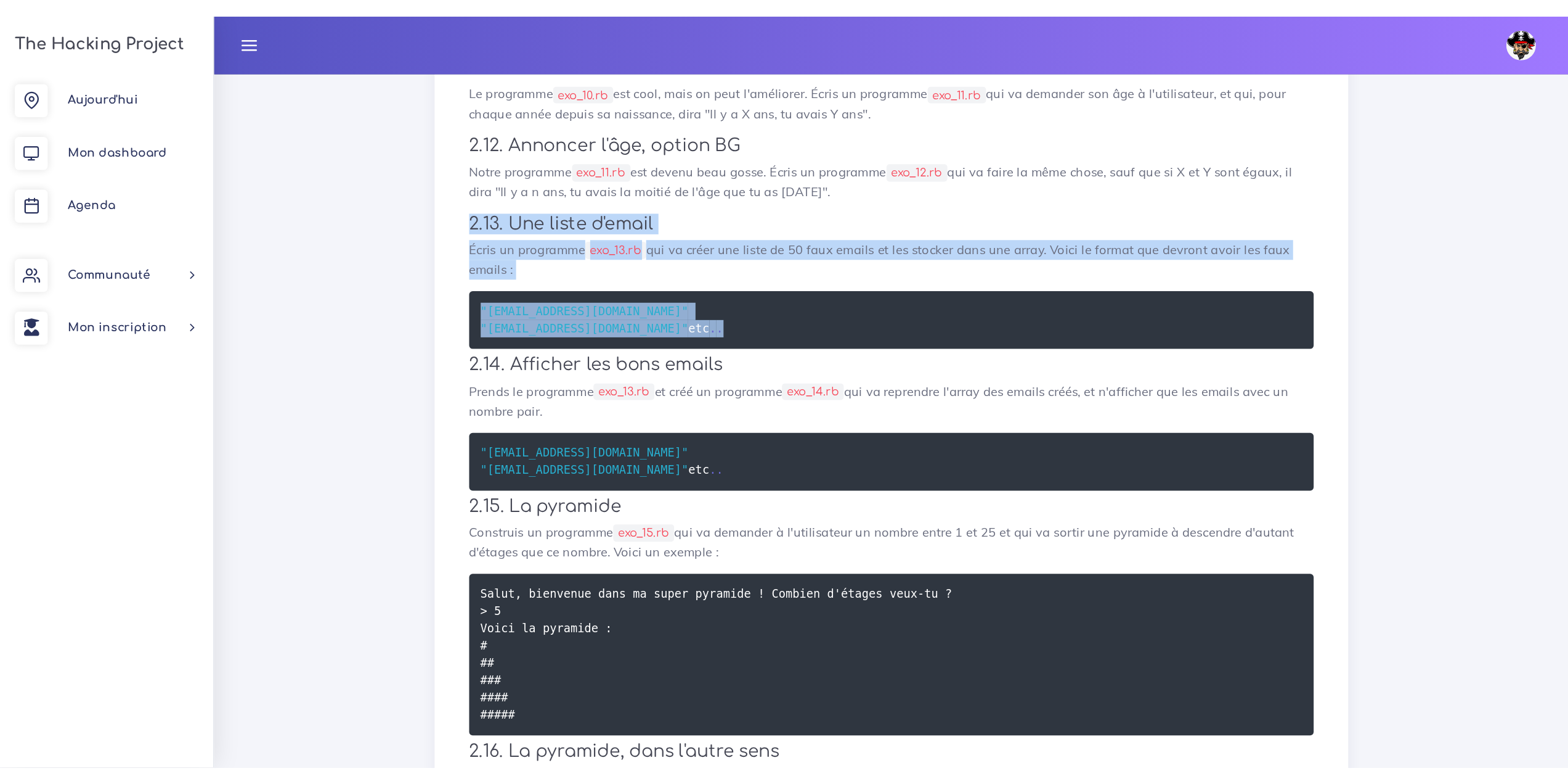
scroll to position [792, 0]
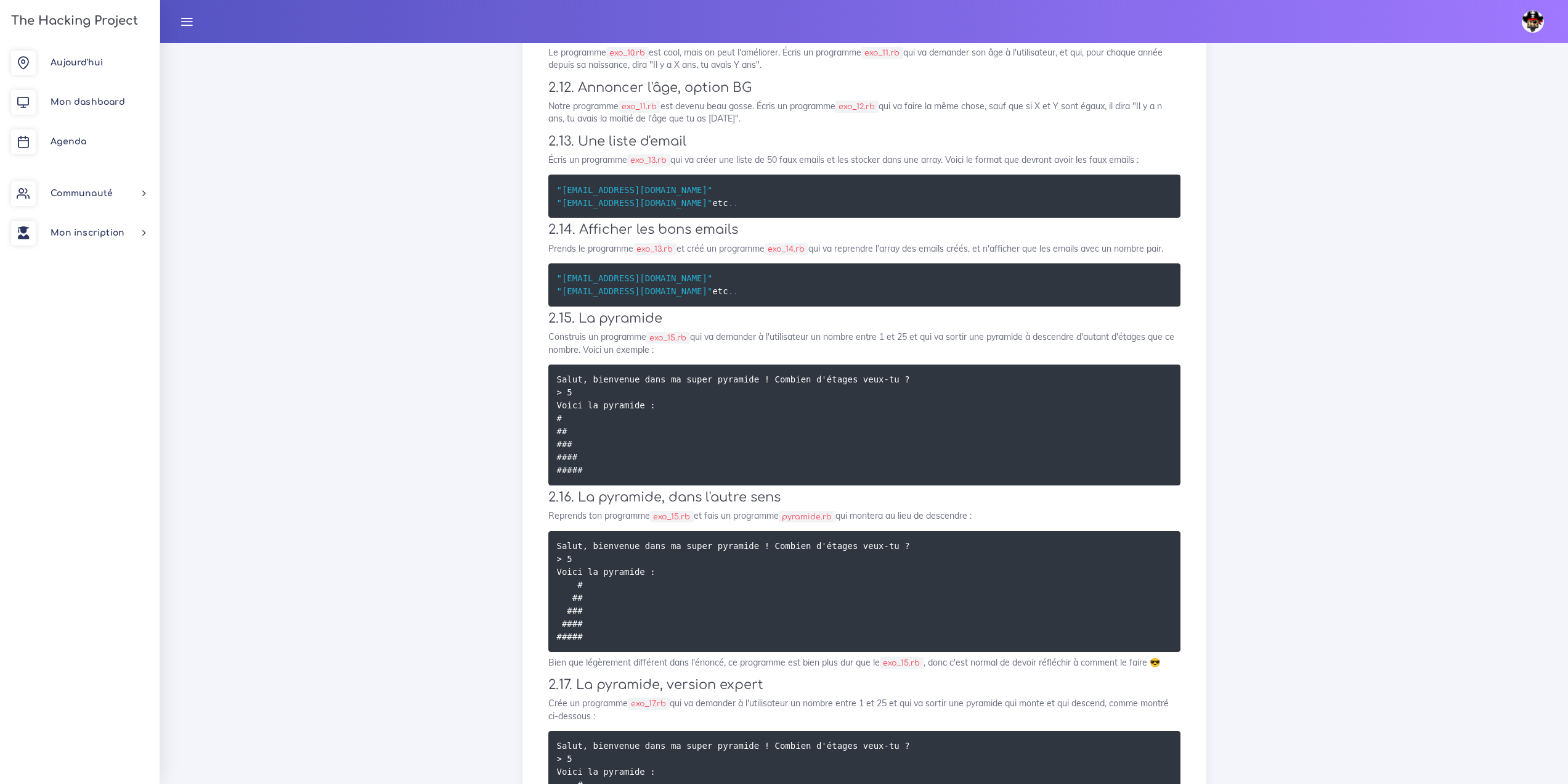
click at [292, 252] on div "Dashboard Les projets Une série d'exercices en Ruby Une série d'exercices en Ru…" at bounding box center [863, 126] width 1408 height 1748
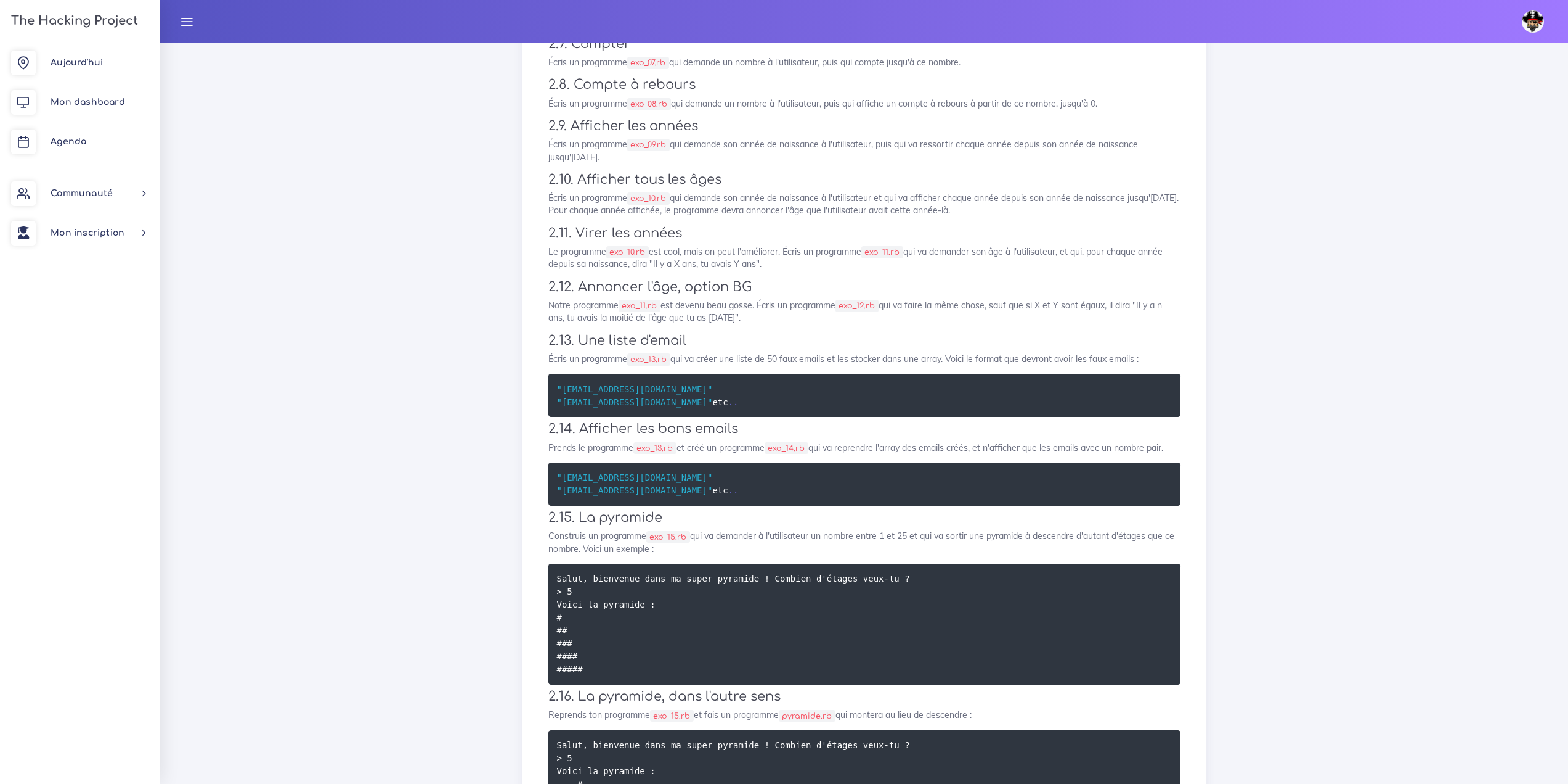
scroll to position [553, 0]
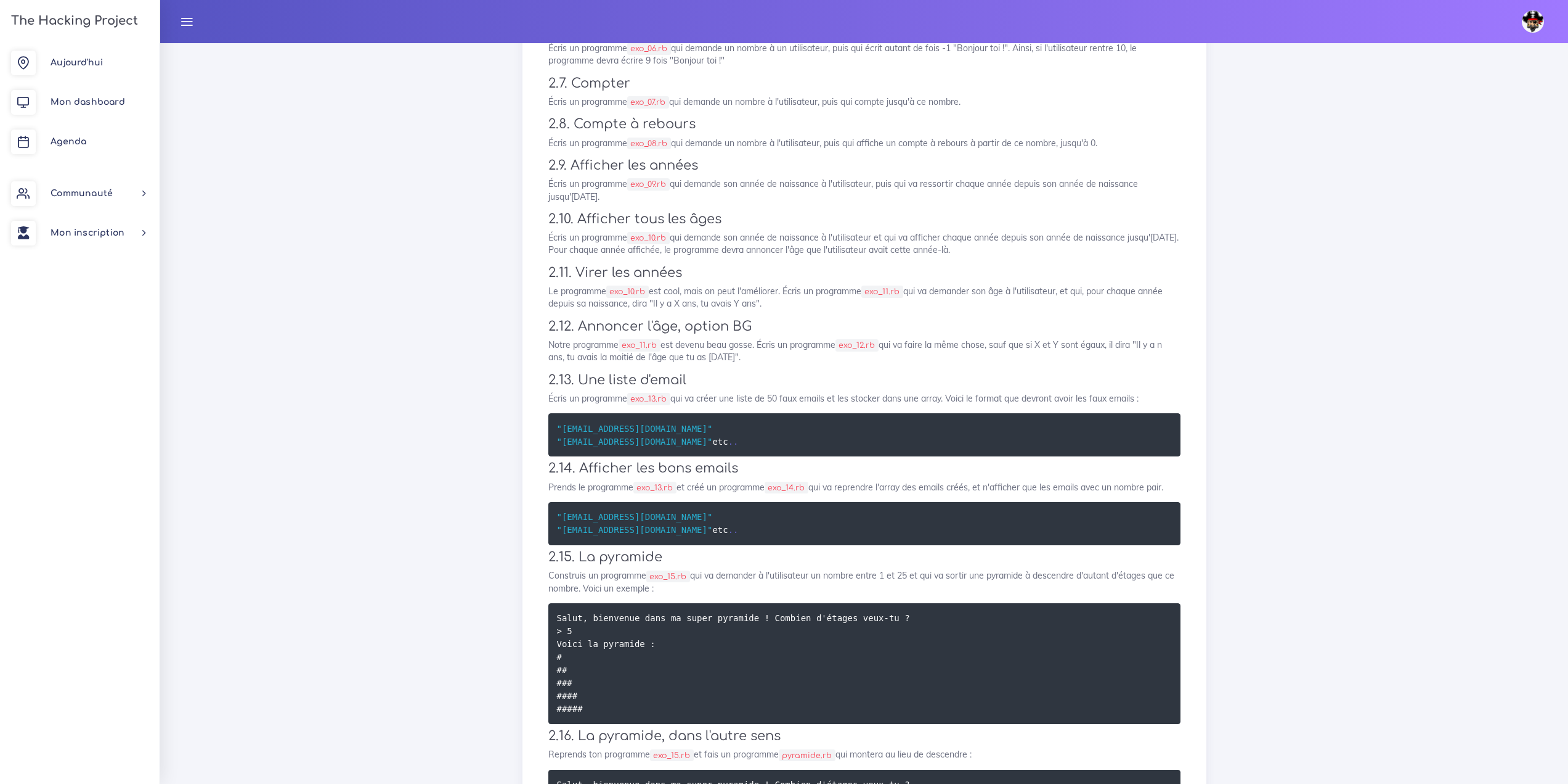
click at [350, 334] on div "Dashboard Les projets Une série d'exercices en Ruby Une série d'exercices en Ru…" at bounding box center [863, 364] width 1408 height 1748
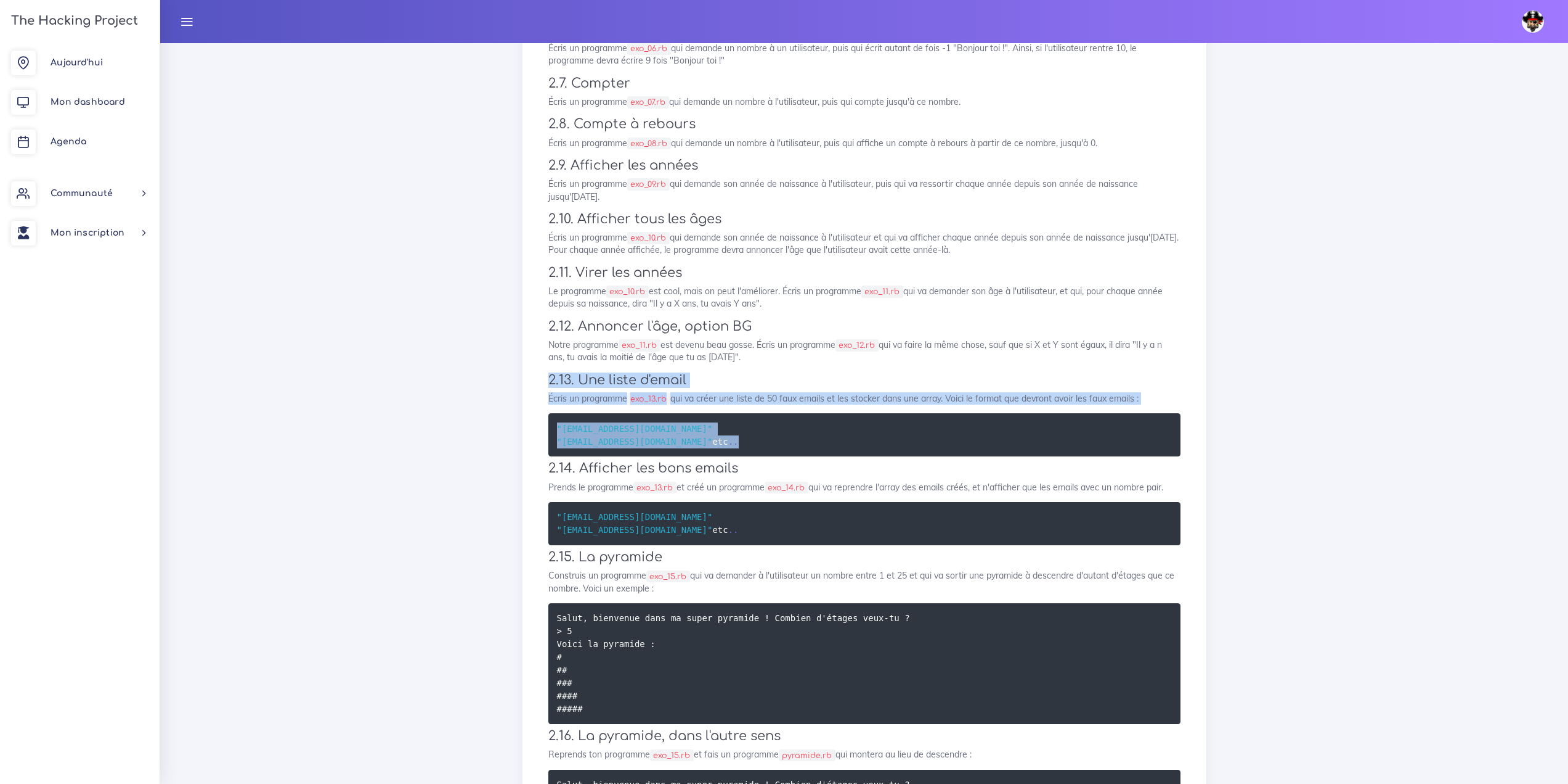
drag, startPoint x: 581, startPoint y: 465, endPoint x: 544, endPoint y: 392, distance: 81.8
click at [544, 392] on div "Une série d'exercices en Ruby Nous allons faire une série d'exercices en Ruby 1…" at bounding box center [864, 371] width 658 height 1561
copy div "2.13. Une liste d'email Écris un programme exo_13.rb qui va créer une liste de …"
click at [519, 427] on div "Dashboard Les projets Une série d'exercices en Ruby Une série d'exercices en Ru…" at bounding box center [864, 354] width 703 height 1728
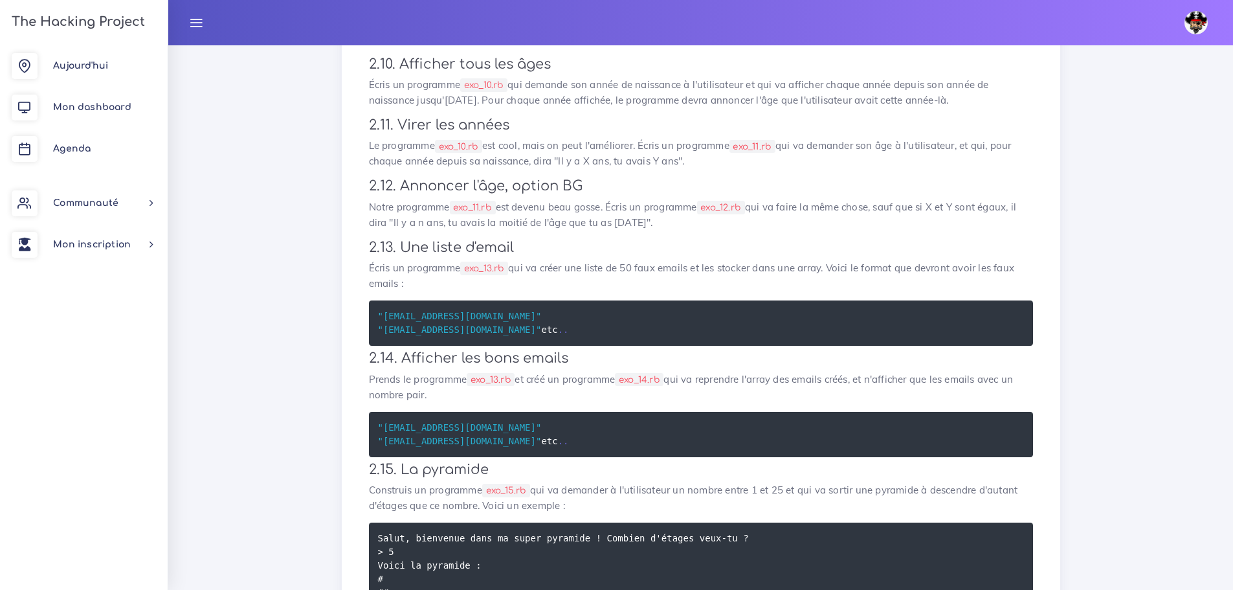
scroll to position [928, 0]
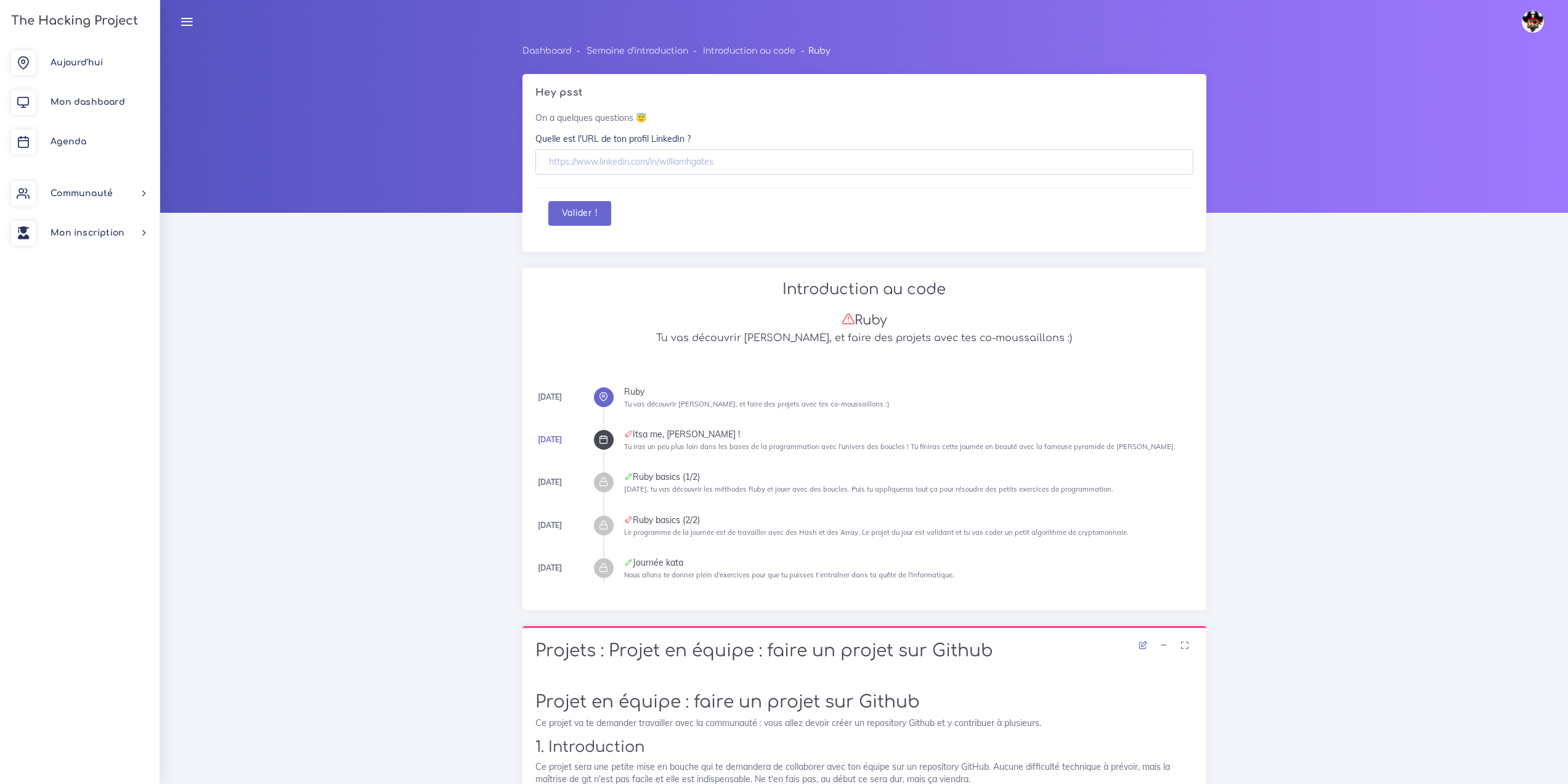
scroll to position [17876, 0]
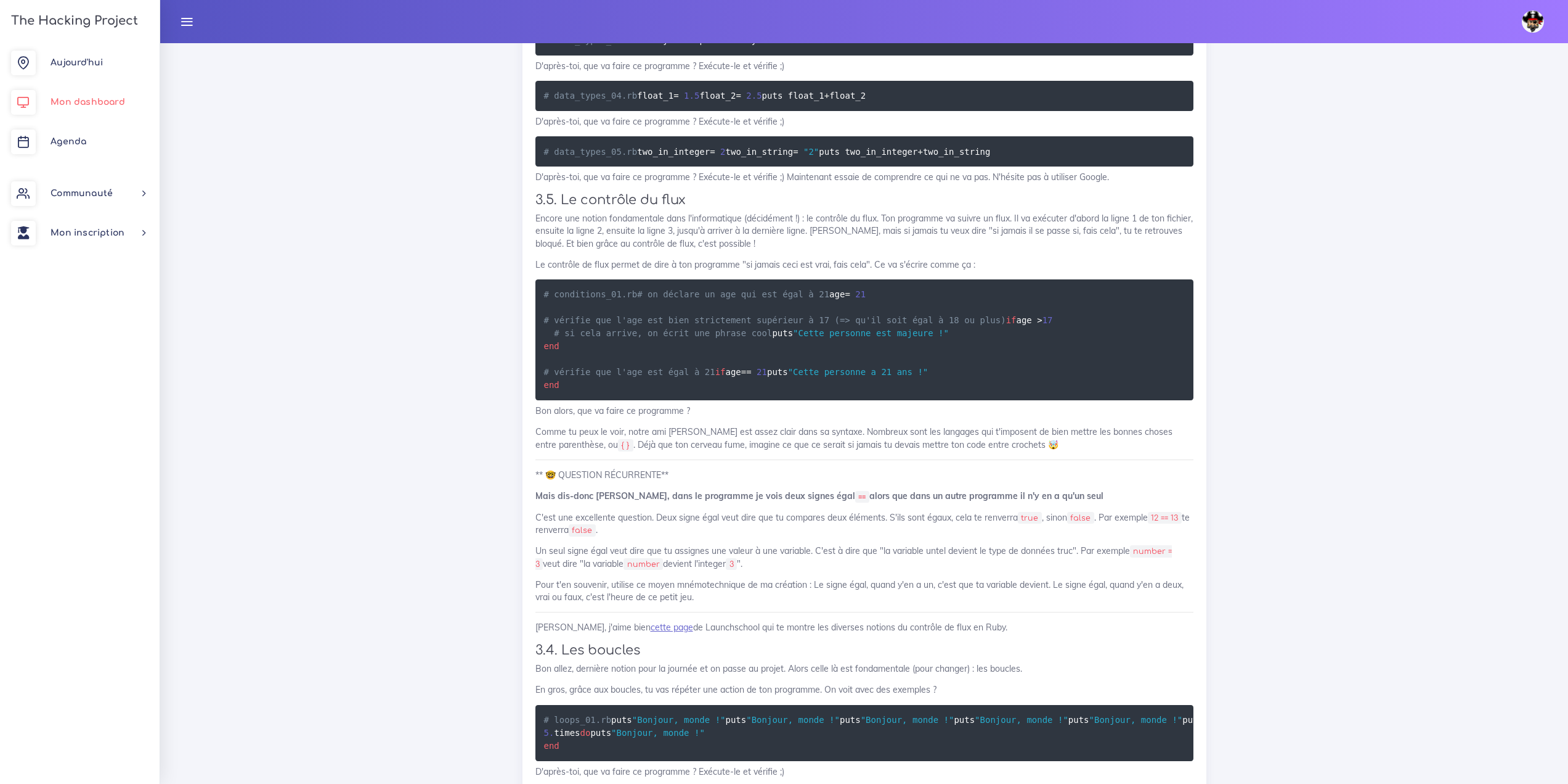
scroll to position [15965, 0]
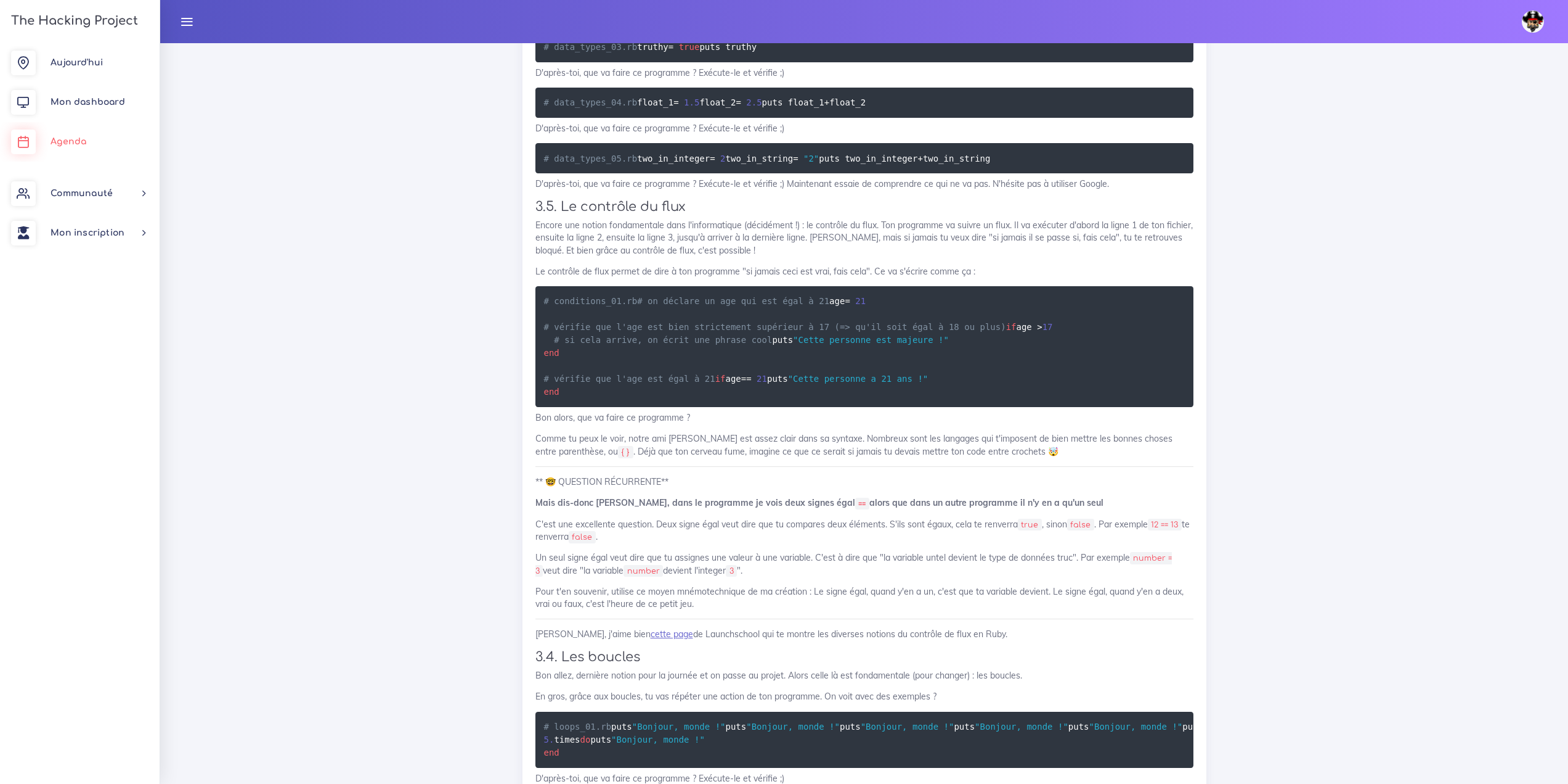
click at [69, 133] on link "Agenda" at bounding box center [80, 141] width 160 height 39
